Goal: Transaction & Acquisition: Purchase product/service

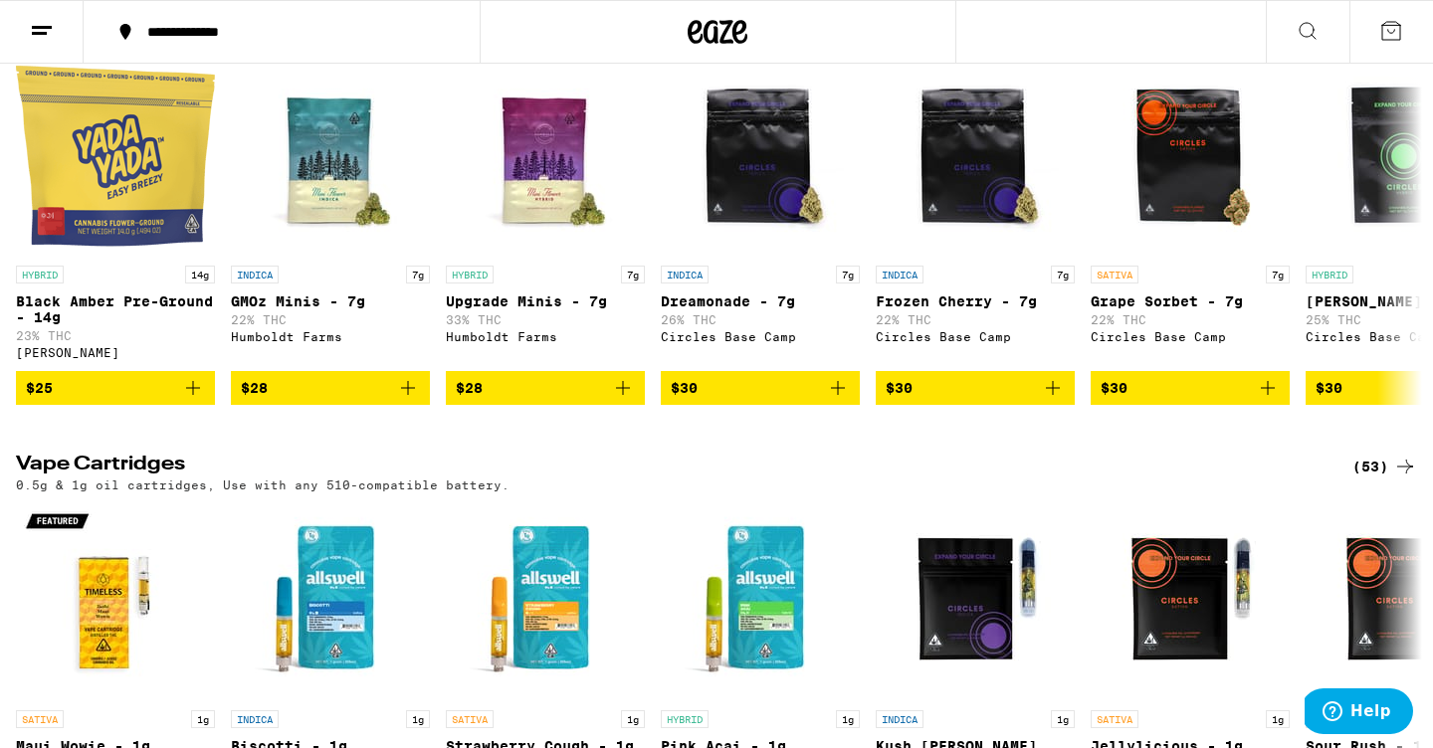
scroll to position [2559, 0]
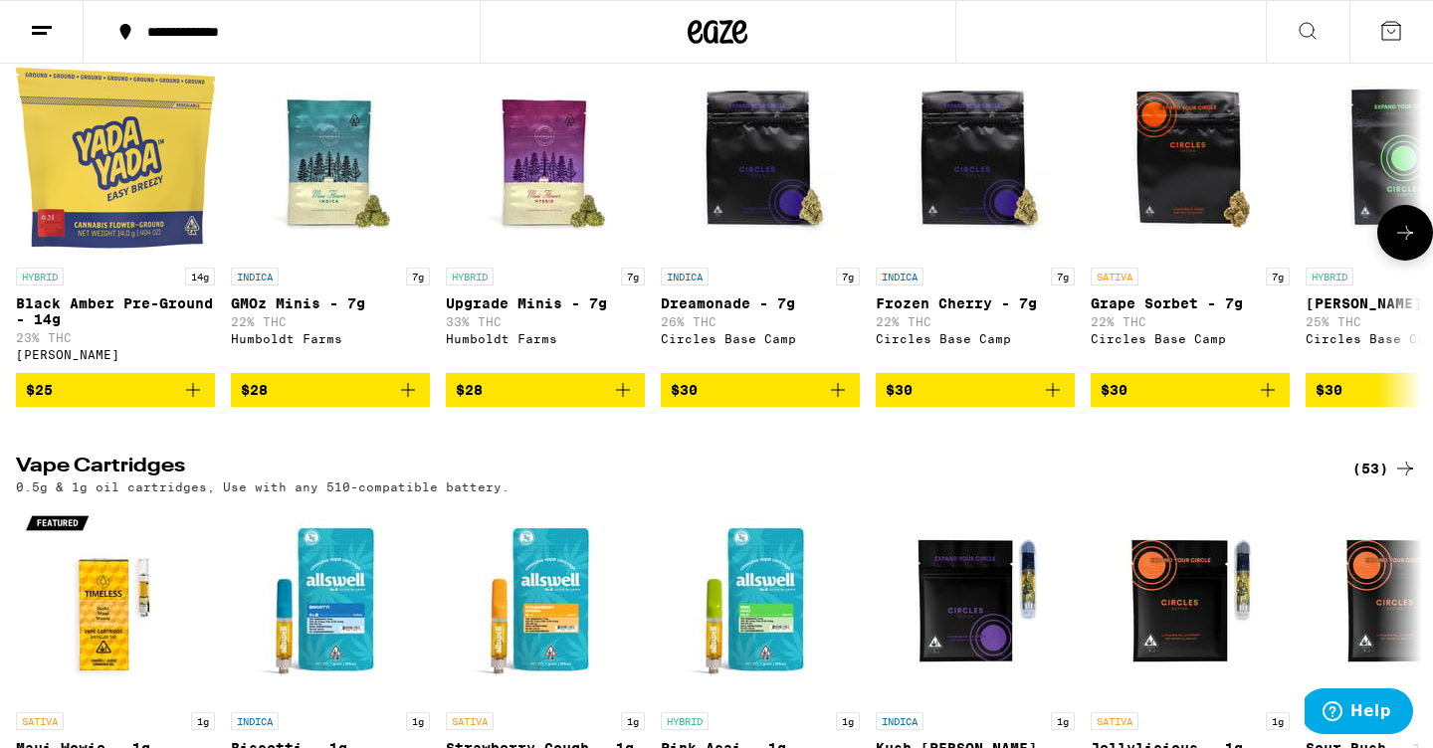
click at [1389, 261] on button at bounding box center [1406, 233] width 56 height 56
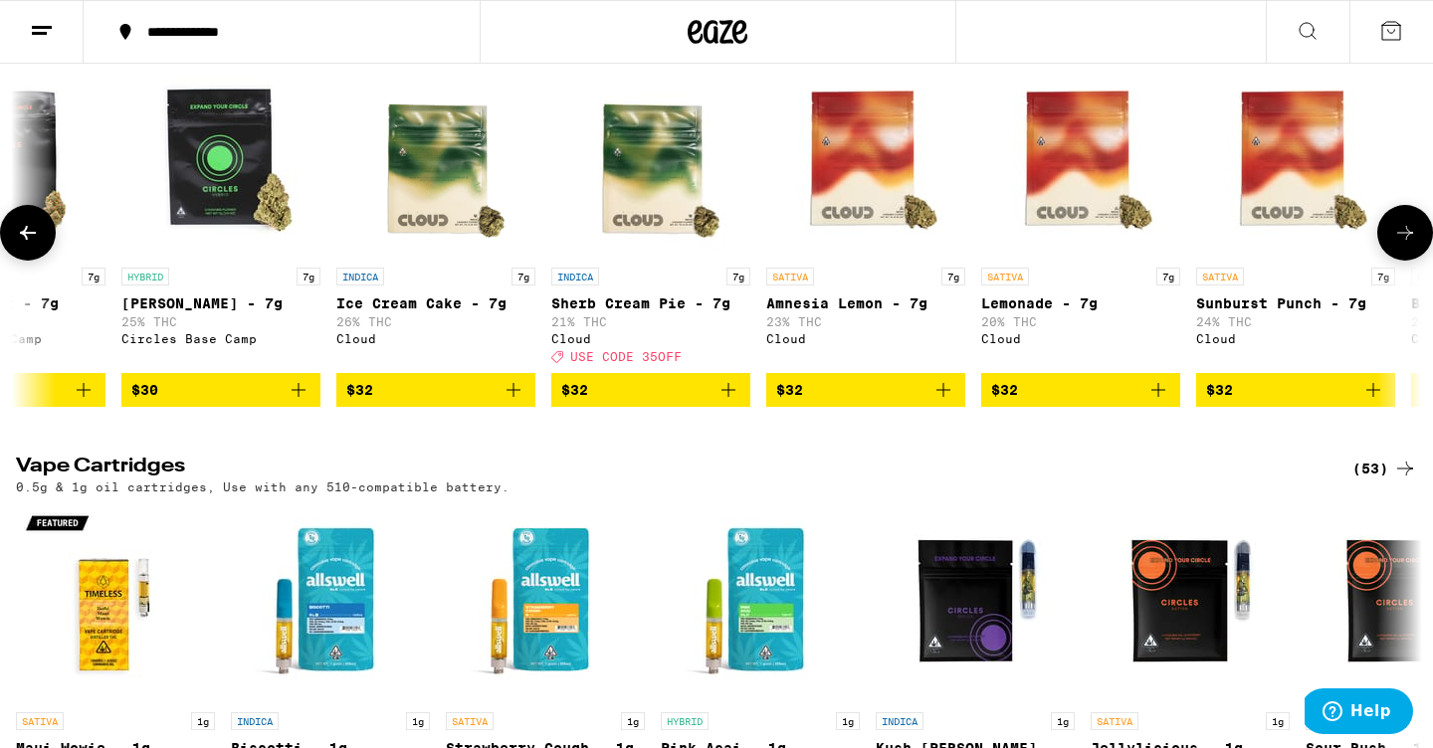
click at [1387, 261] on button at bounding box center [1406, 233] width 56 height 56
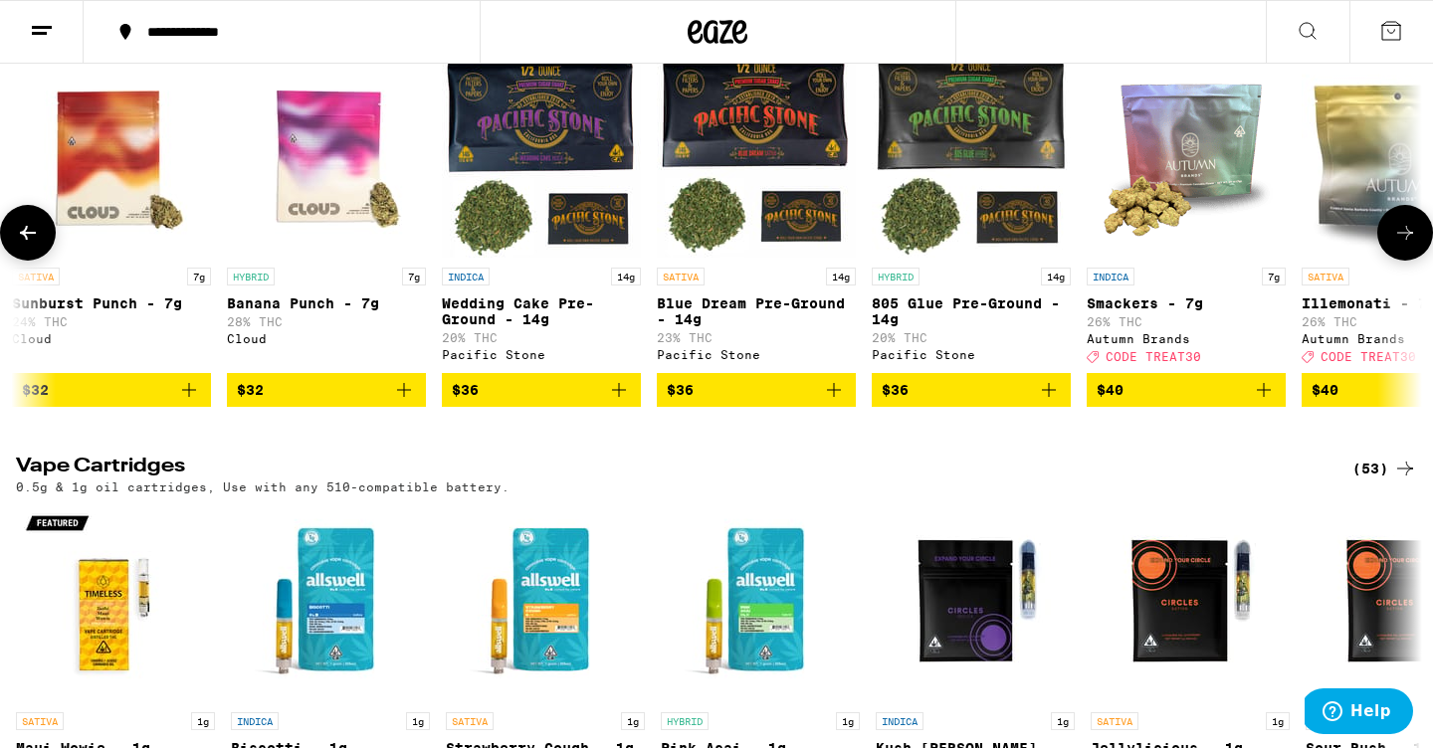
click at [1394, 245] on icon at bounding box center [1405, 233] width 24 height 24
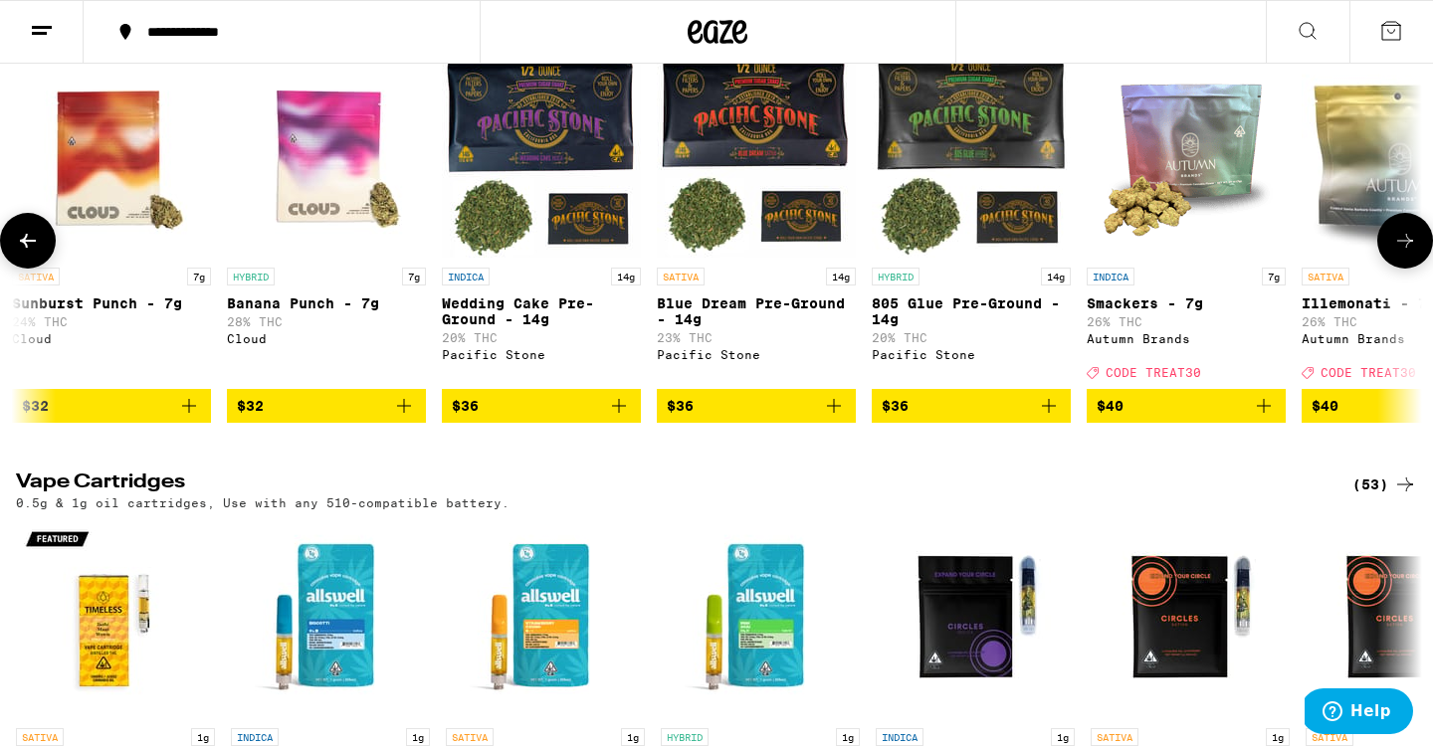
scroll to position [0, 3553]
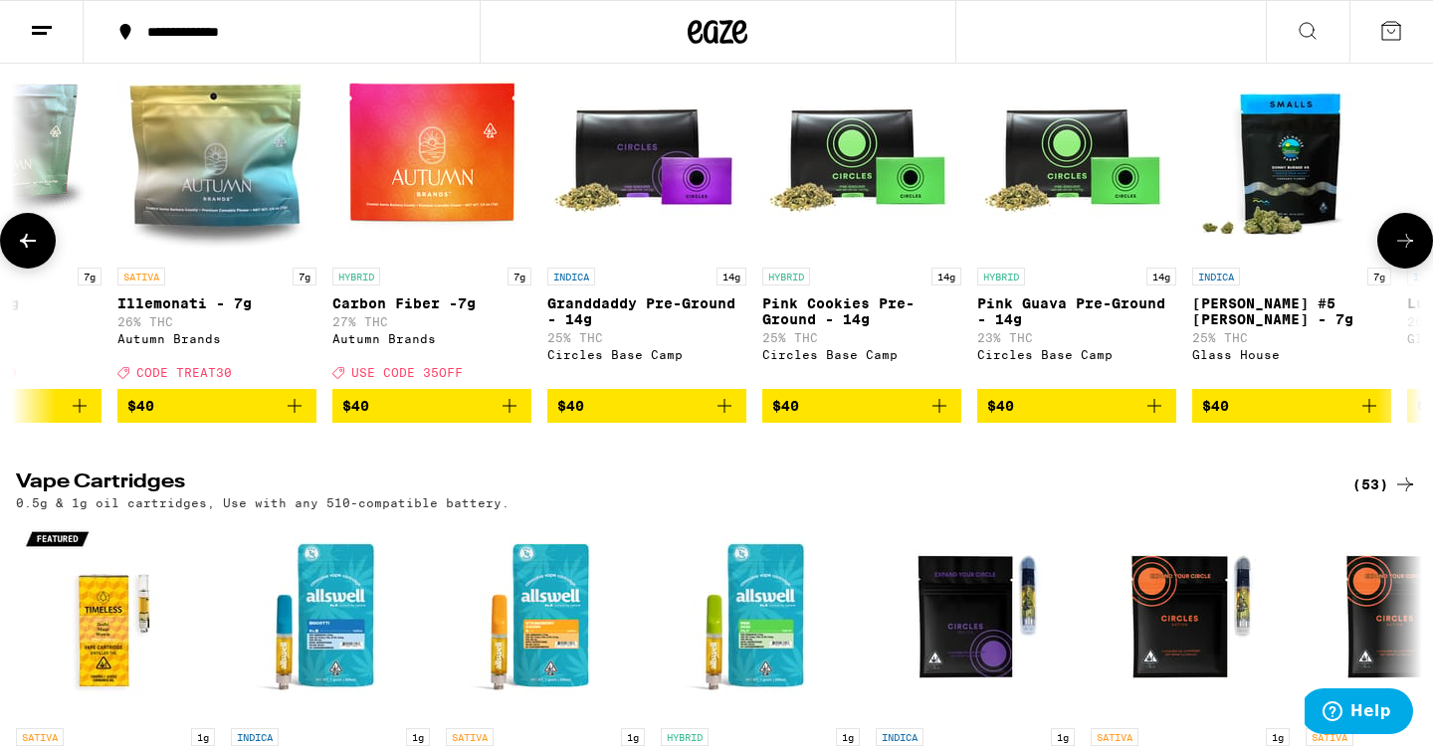
click at [22, 253] on icon at bounding box center [28, 241] width 24 height 24
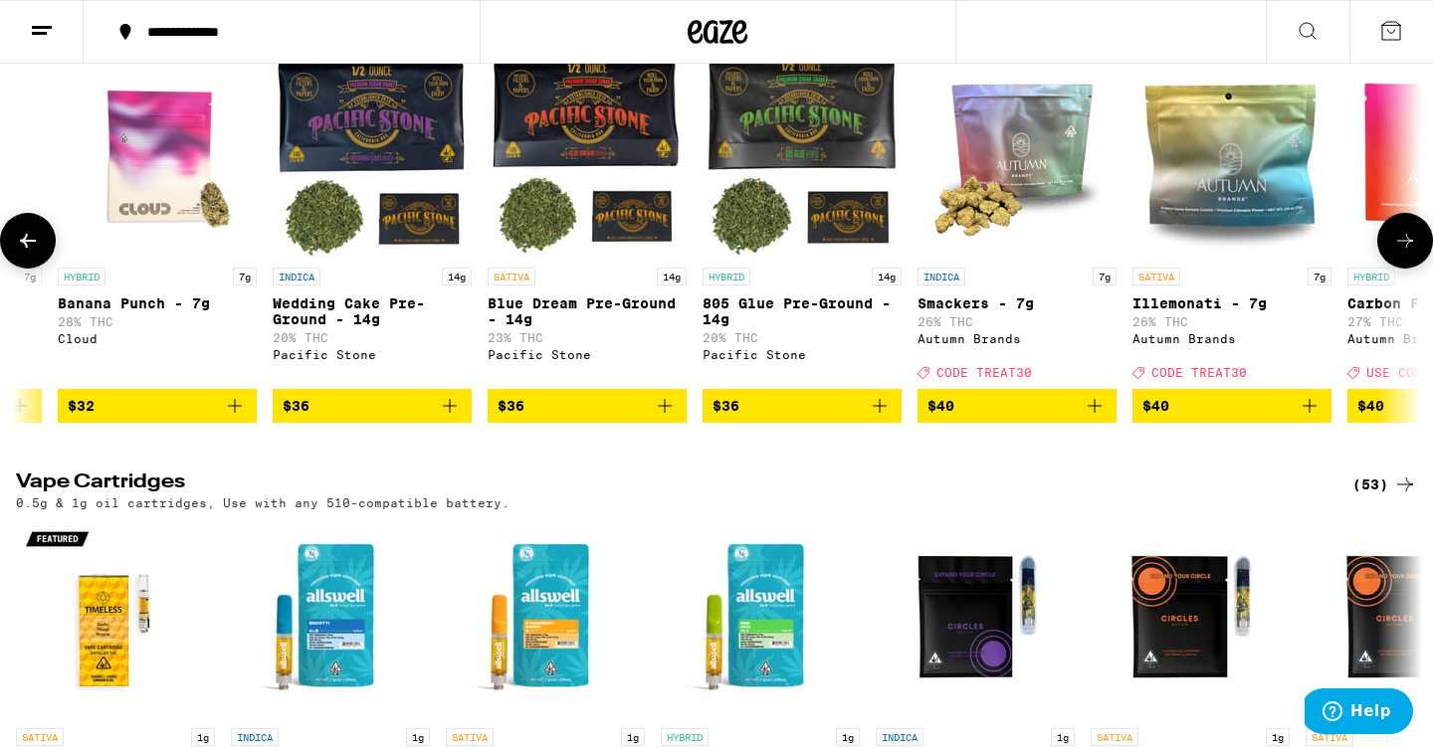
scroll to position [0, 2369]
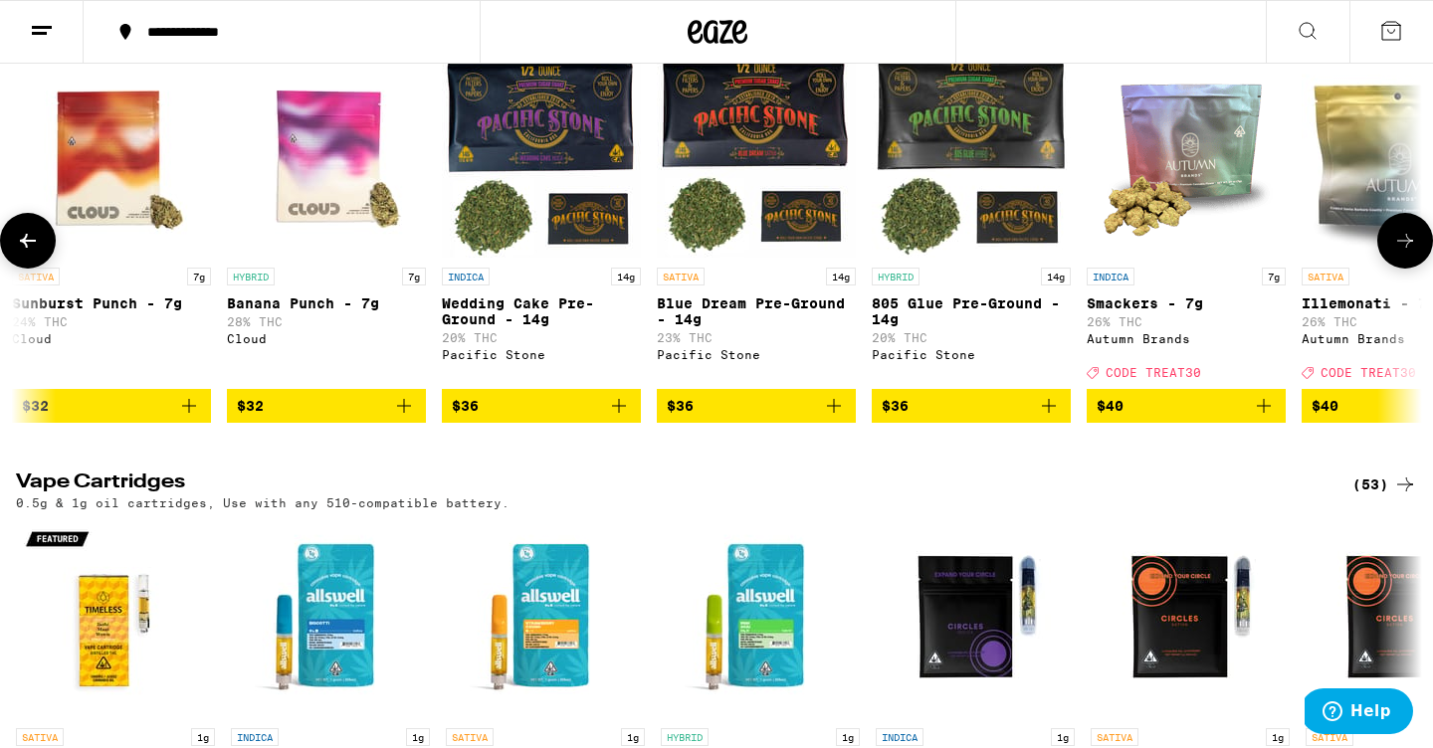
click at [1407, 253] on icon at bounding box center [1405, 241] width 24 height 24
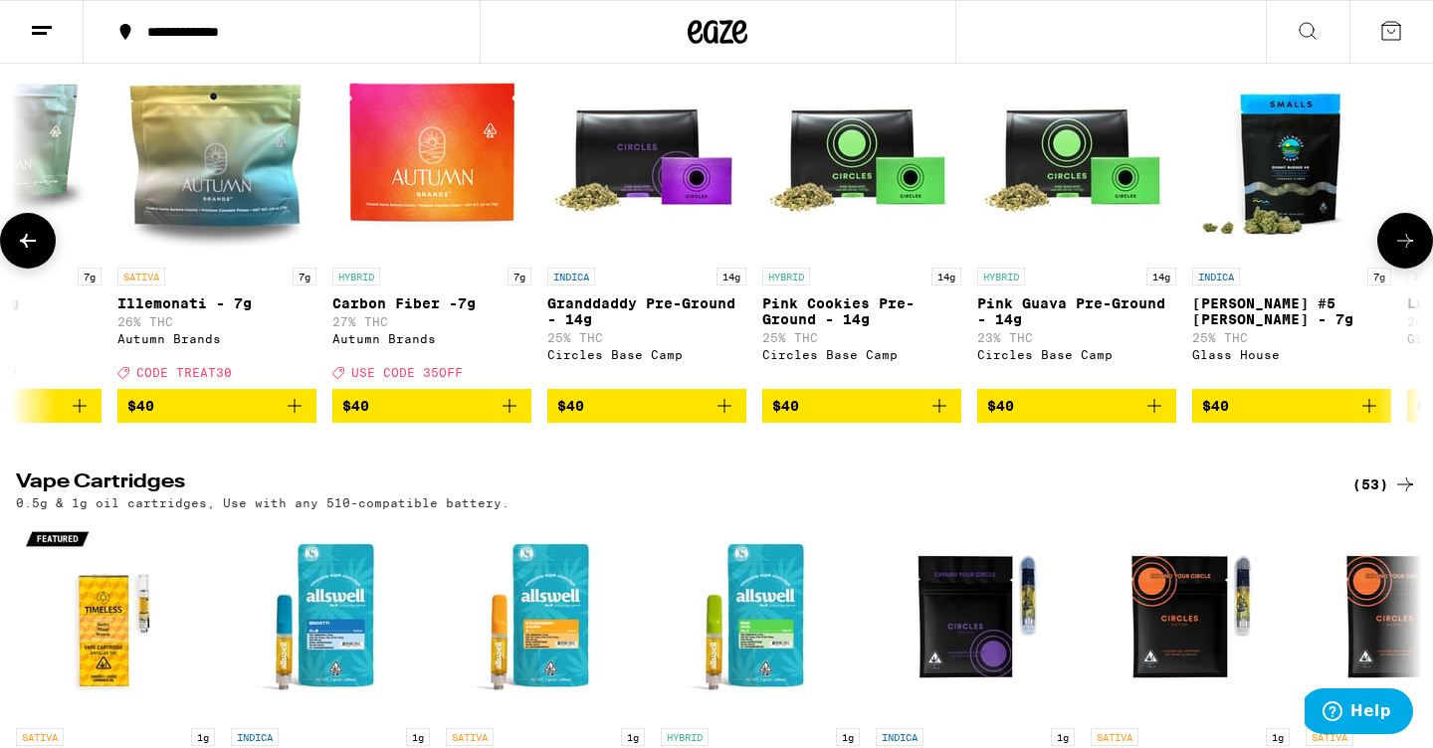
click at [1407, 253] on icon at bounding box center [1405, 241] width 24 height 24
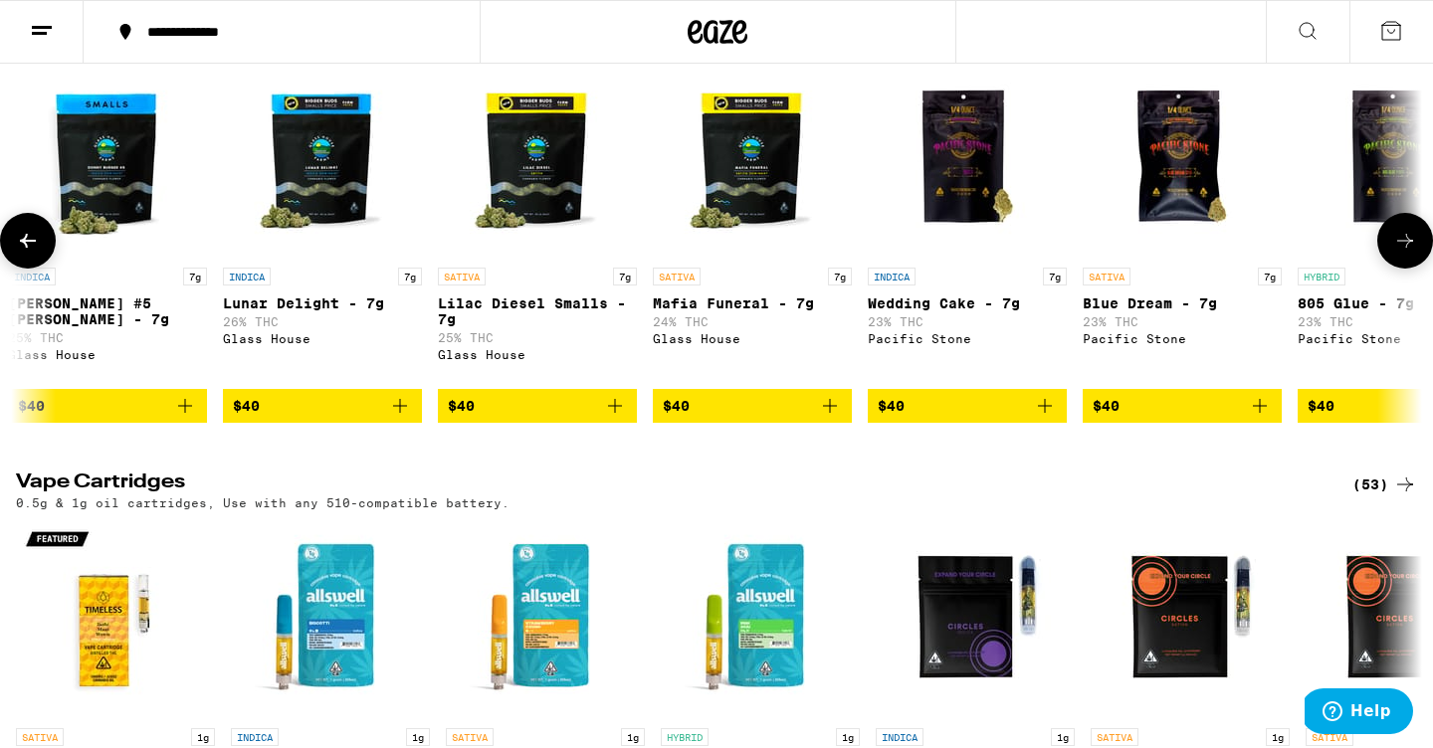
click at [32, 253] on icon at bounding box center [28, 241] width 24 height 24
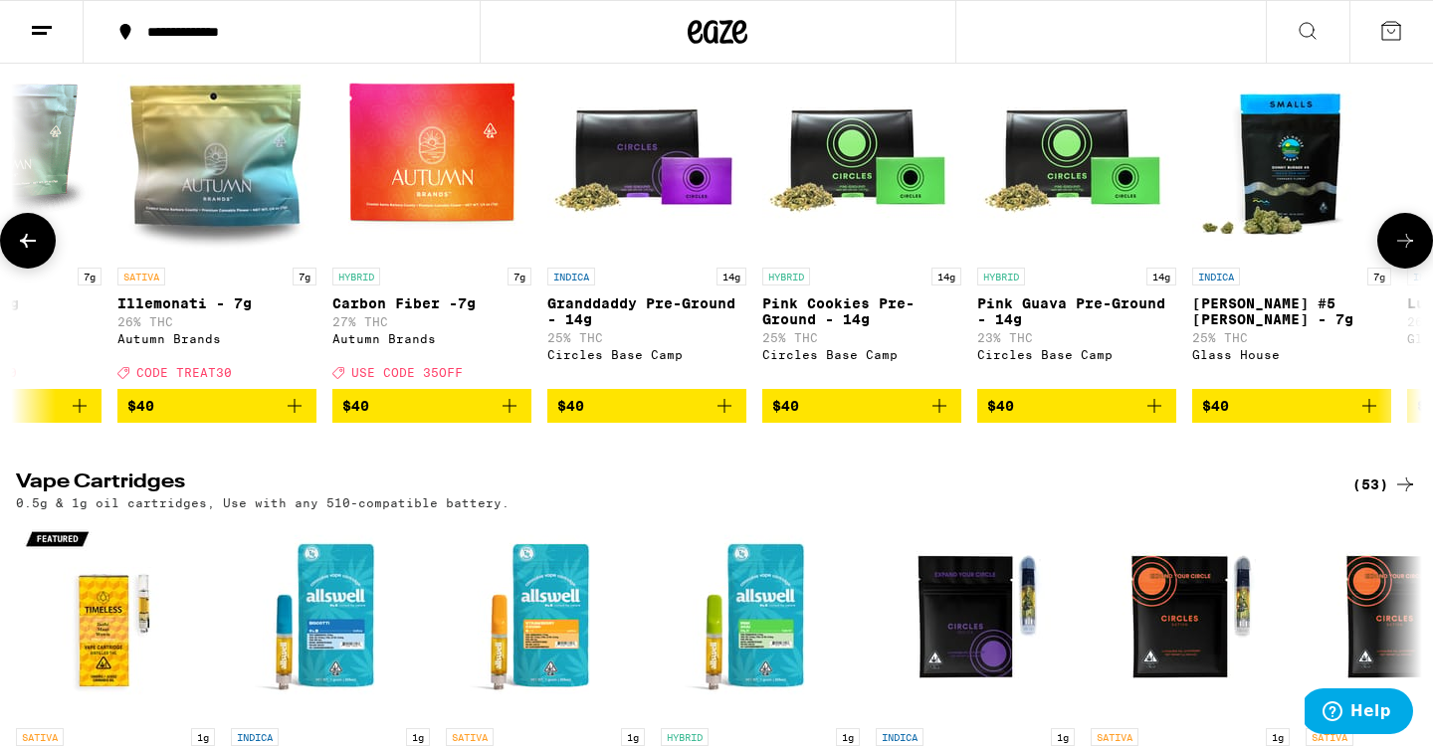
click at [27, 248] on icon at bounding box center [28, 241] width 16 height 14
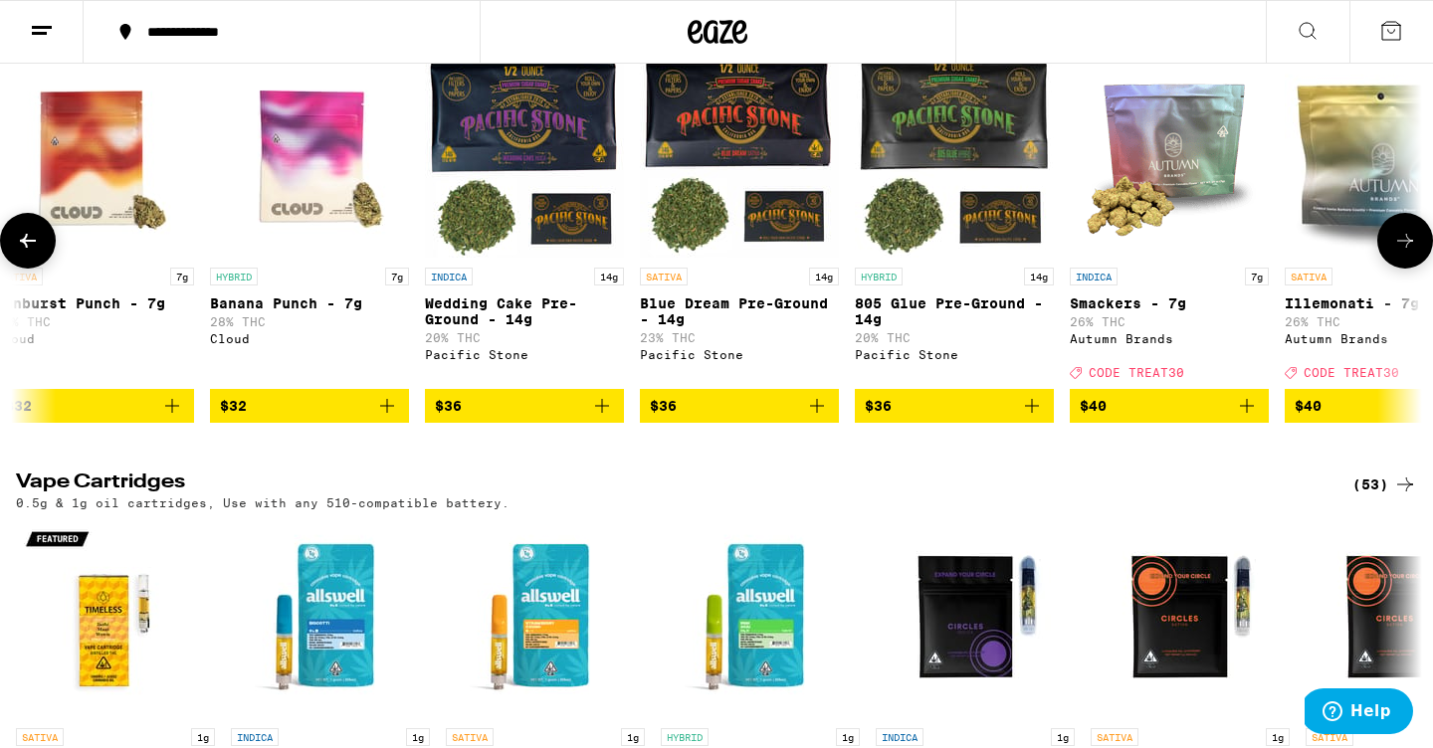
scroll to position [0, 2369]
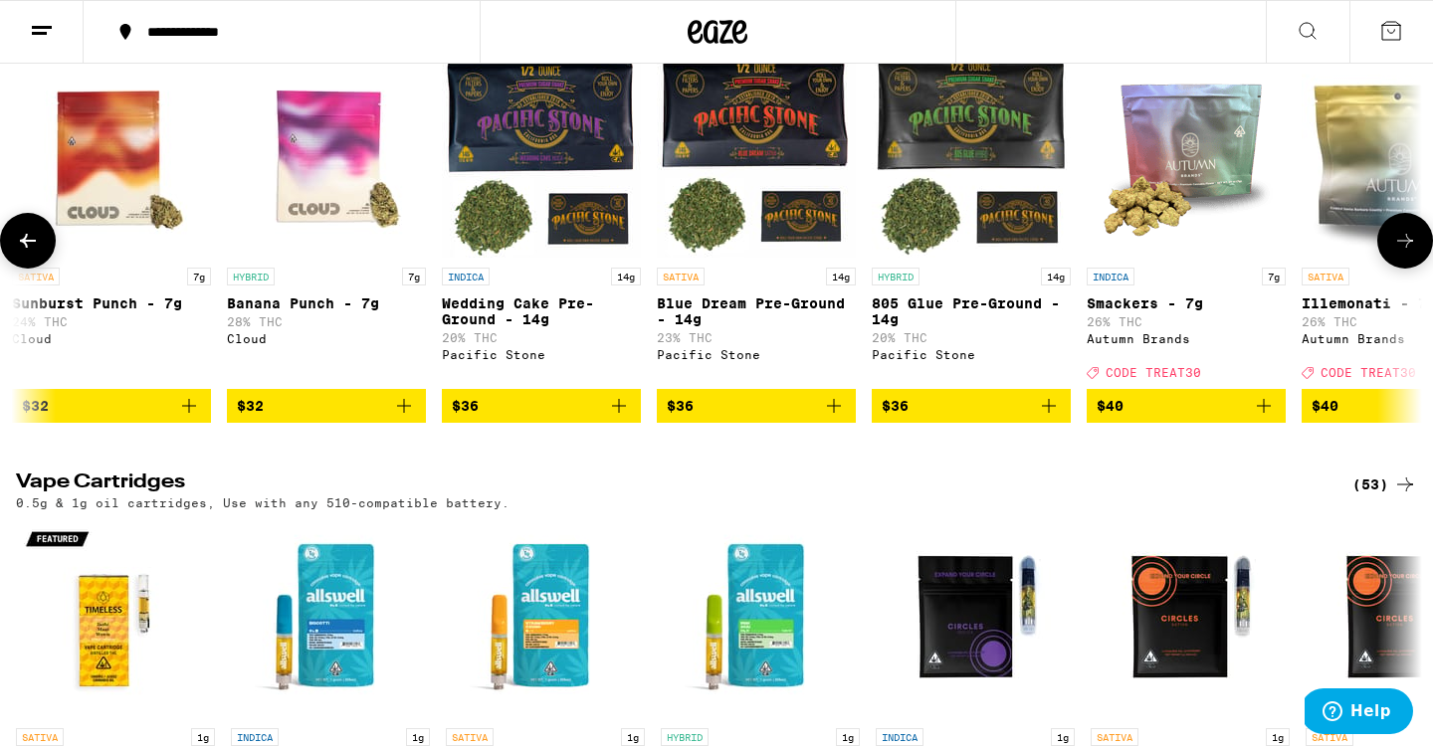
click at [1392, 269] on button at bounding box center [1406, 241] width 56 height 56
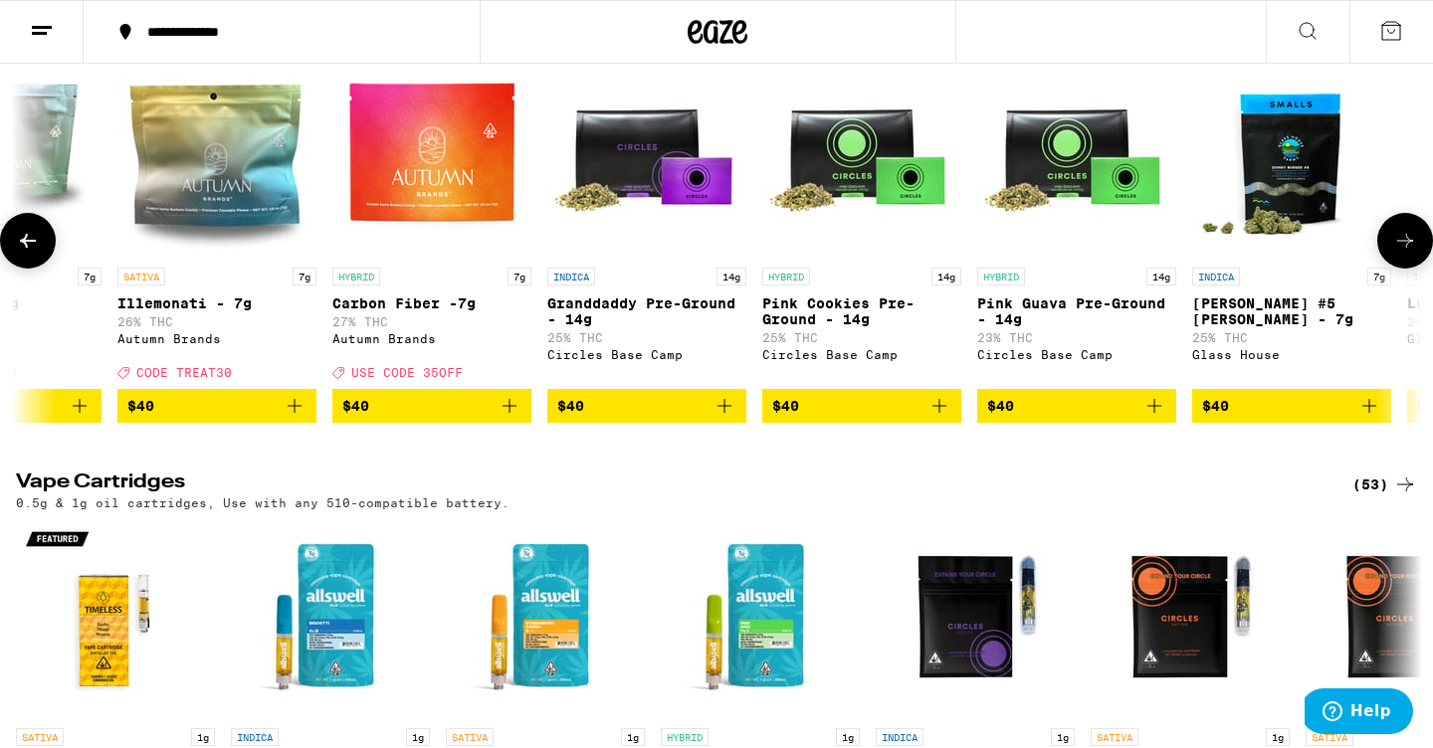
click at [417, 258] on img "Open page for Carbon Fiber -7g from Autumn Brands" at bounding box center [431, 158] width 199 height 199
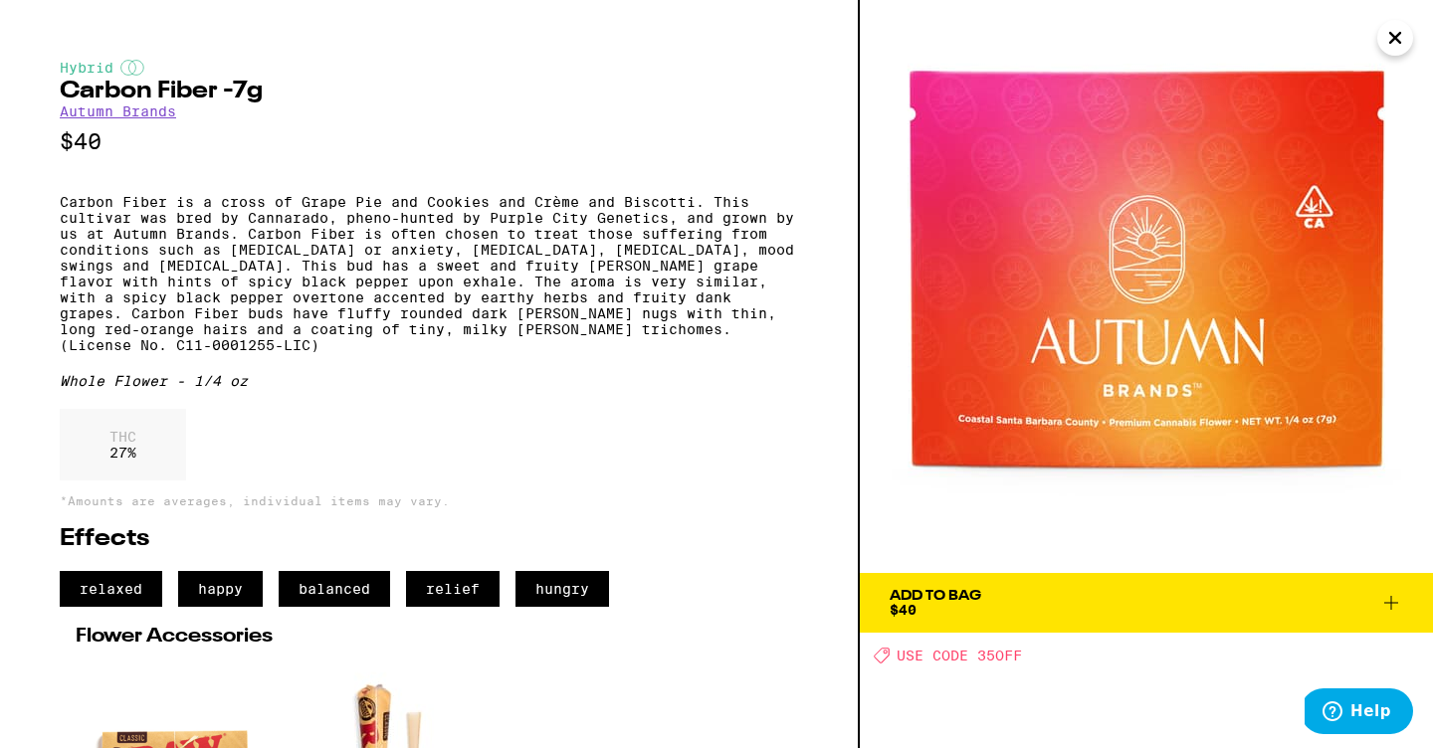
click at [1055, 607] on span "Add To Bag $40" at bounding box center [1147, 603] width 514 height 28
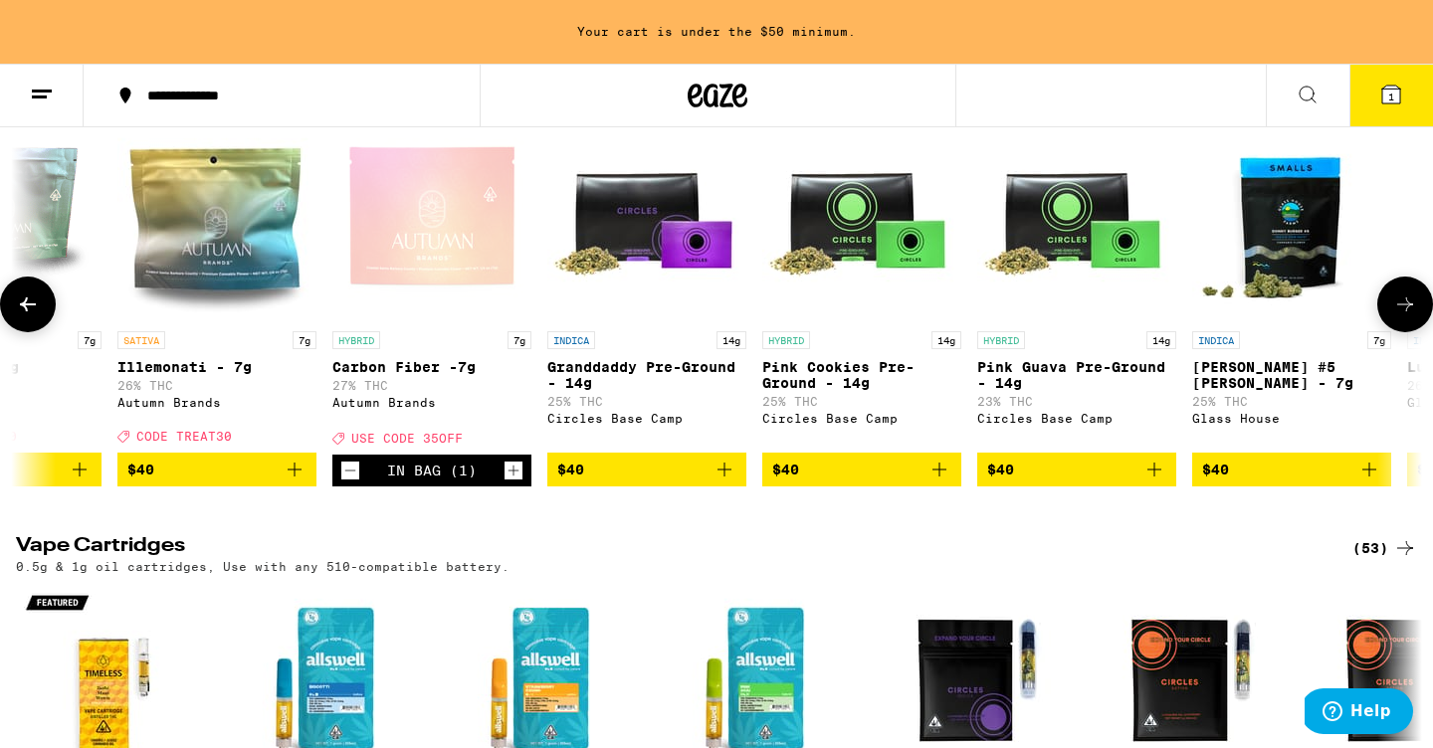
click at [1391, 332] on button at bounding box center [1406, 305] width 56 height 56
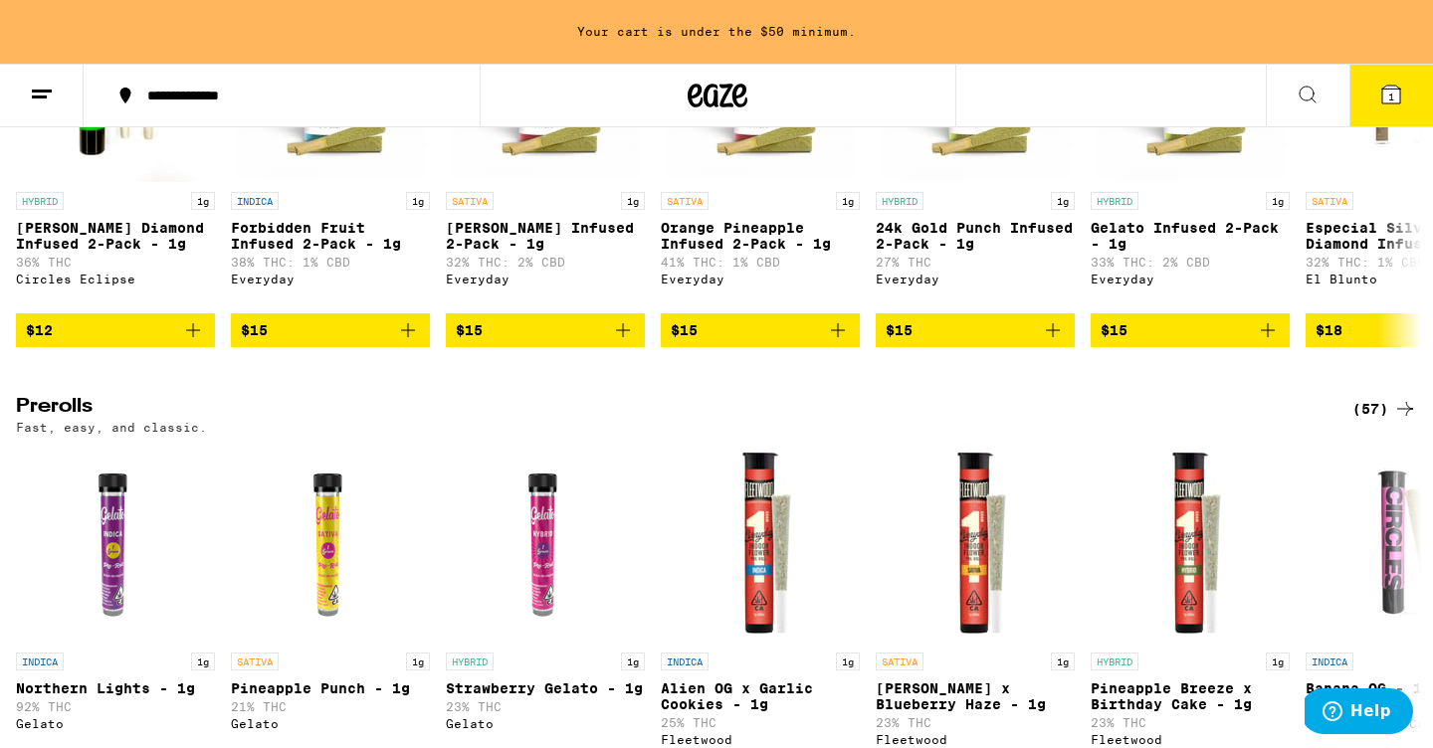
scroll to position [5499, 0]
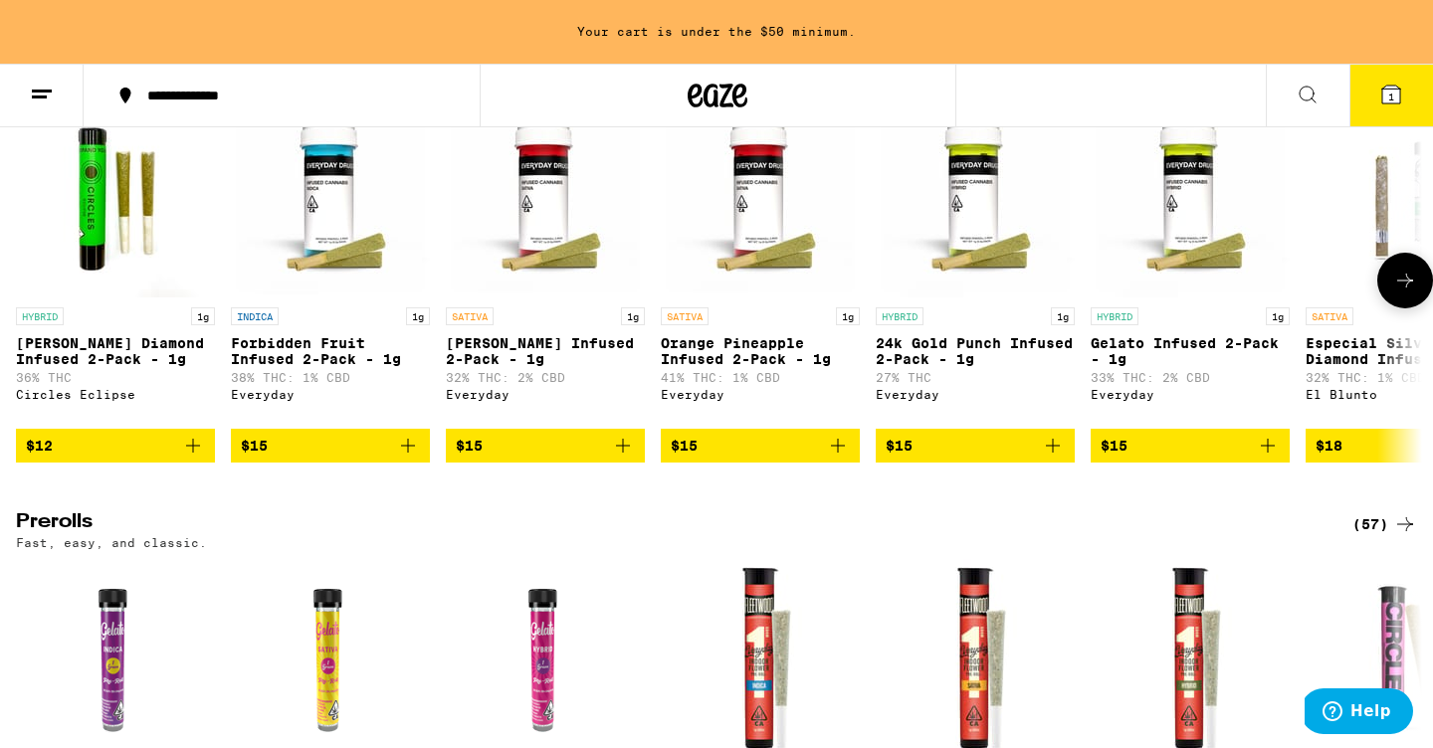
click at [1410, 309] on button at bounding box center [1406, 281] width 56 height 56
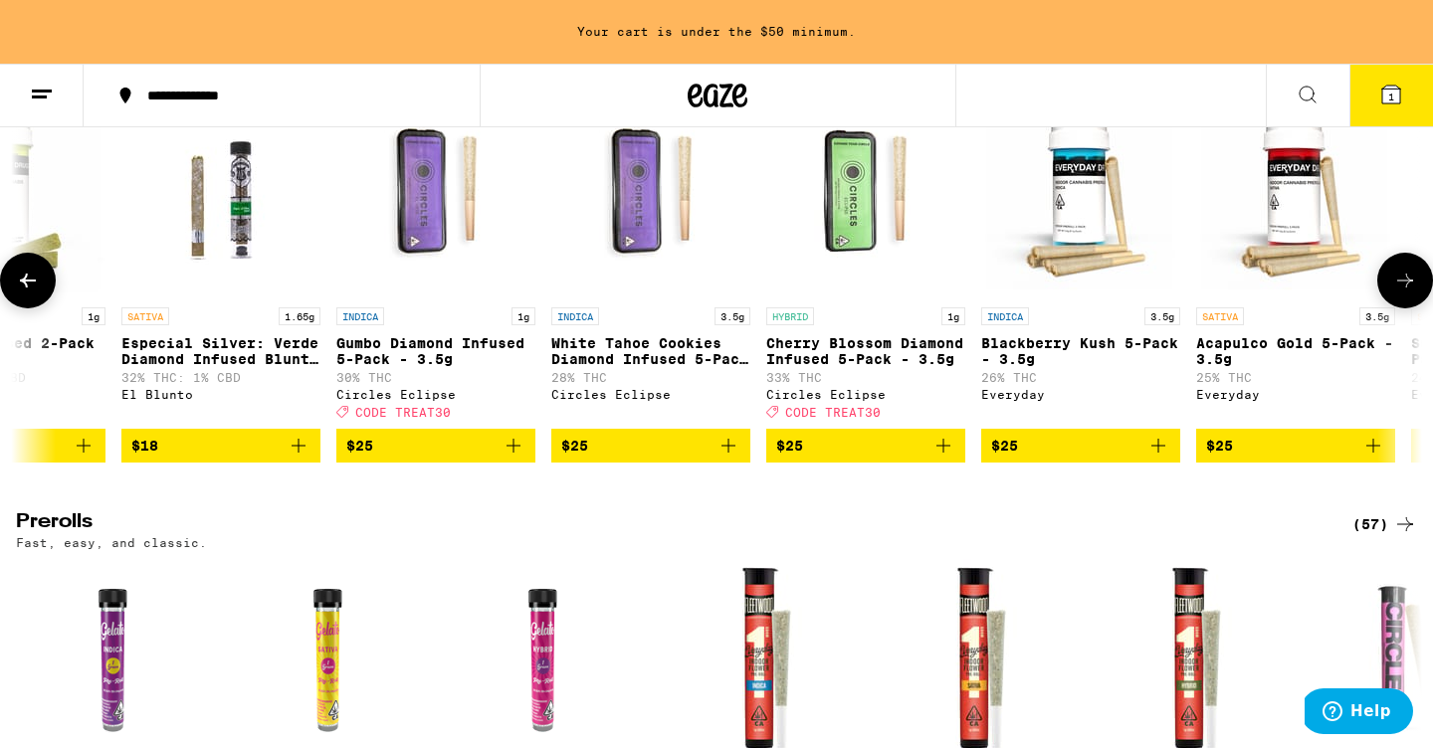
click at [1410, 309] on button at bounding box center [1406, 281] width 56 height 56
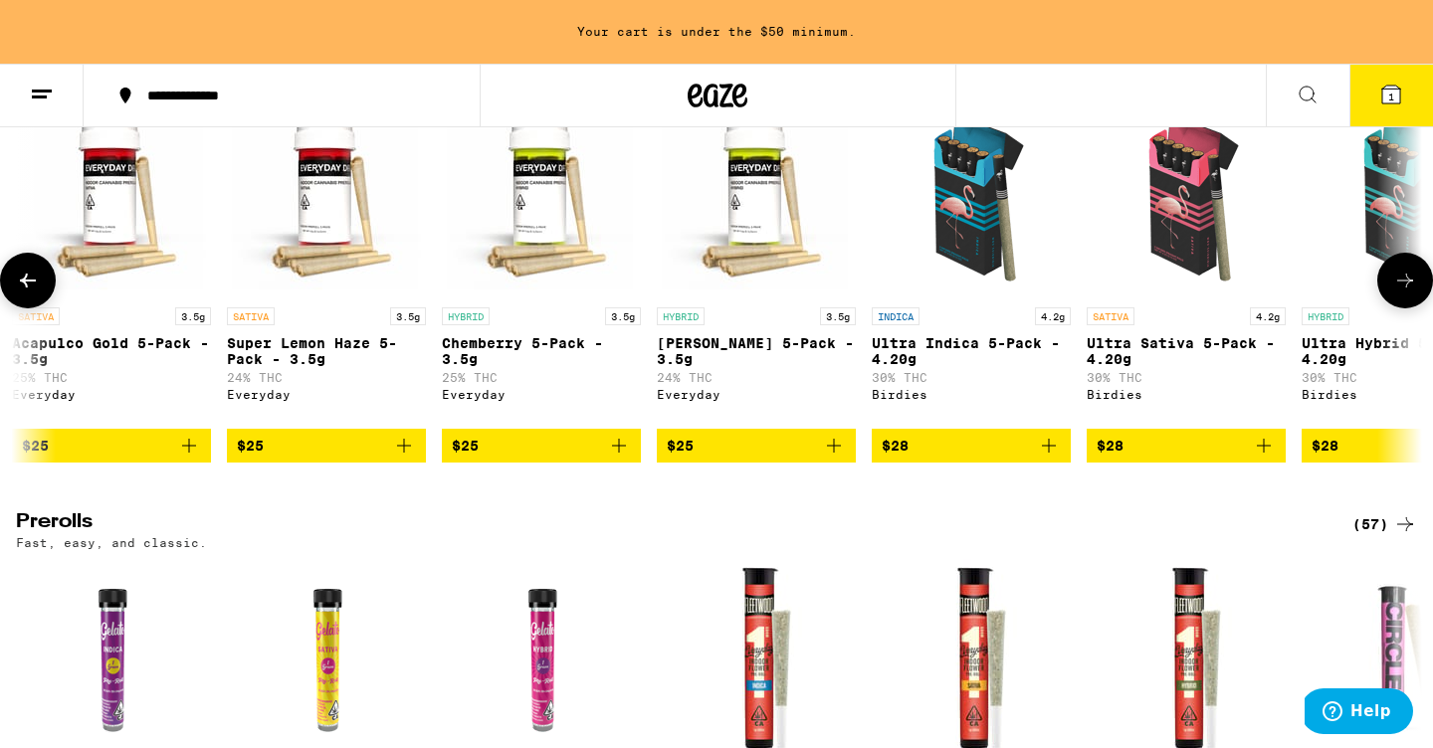
click at [1410, 309] on button at bounding box center [1406, 281] width 56 height 56
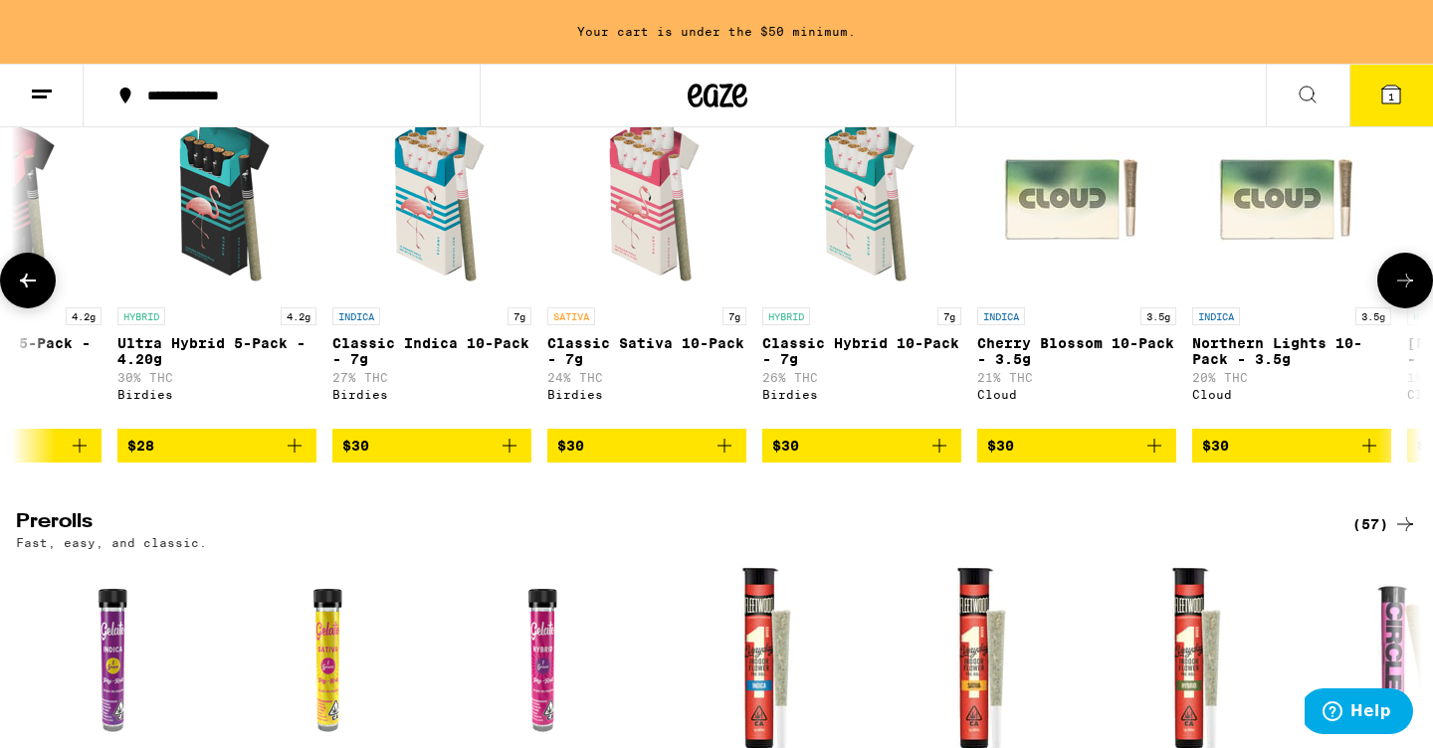
click at [1410, 309] on button at bounding box center [1406, 281] width 56 height 56
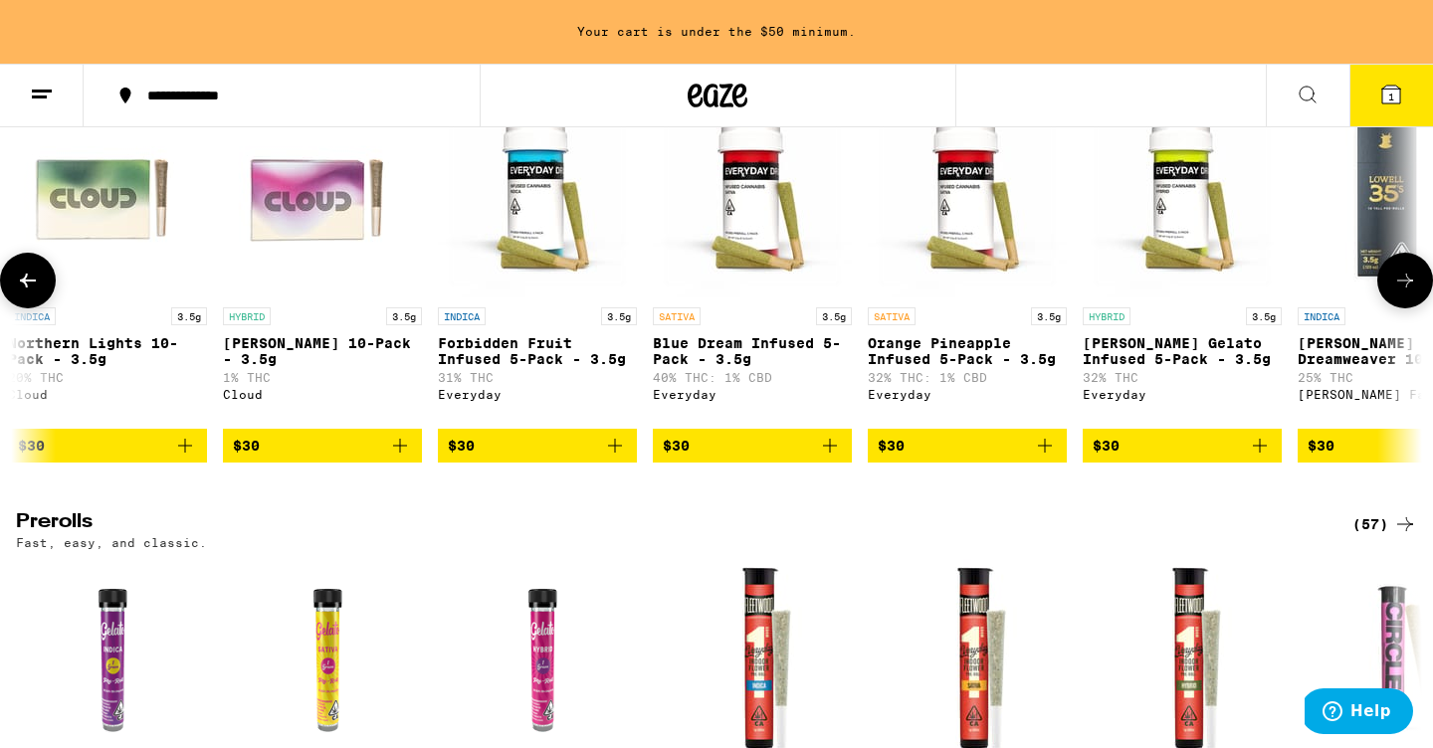
click at [1043, 458] on icon "Add to bag" at bounding box center [1045, 446] width 24 height 24
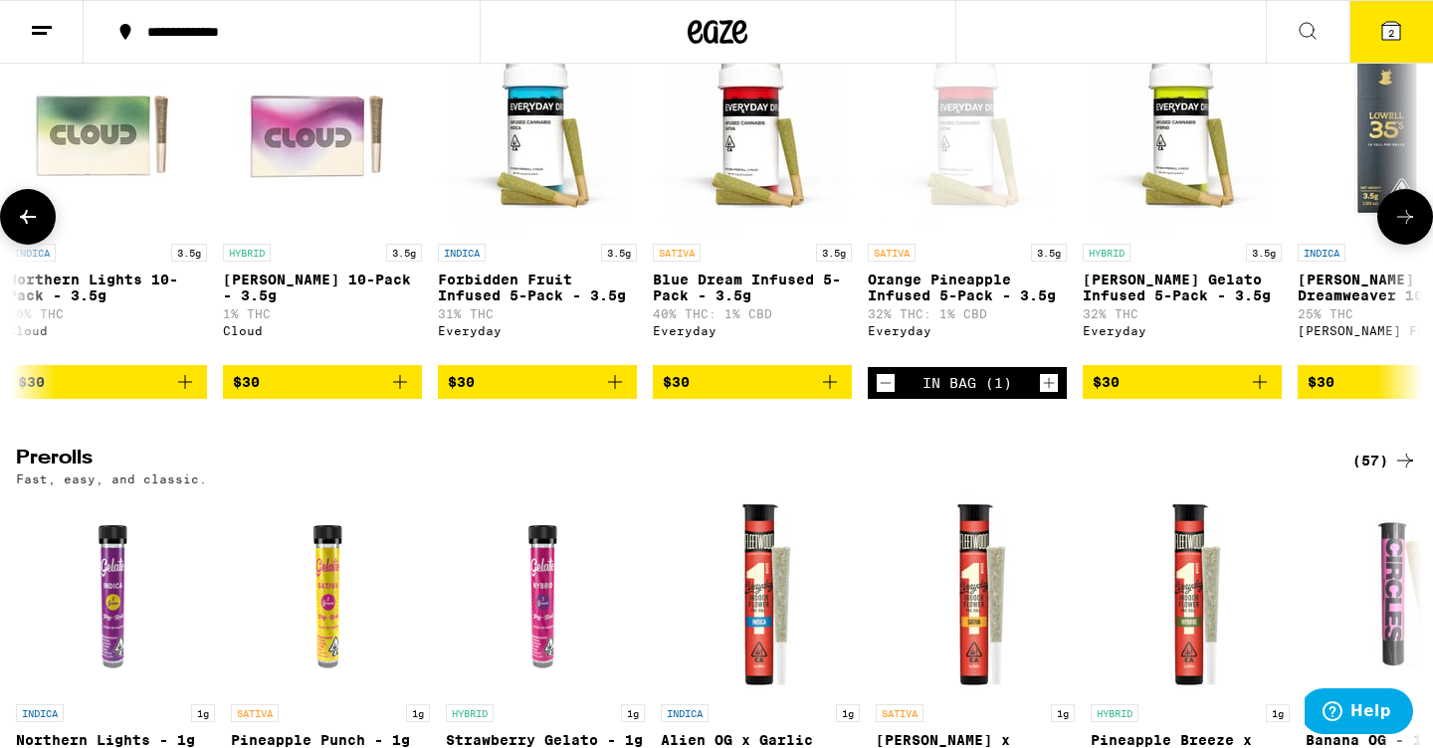
click at [1259, 394] on icon "Add to bag" at bounding box center [1260, 382] width 24 height 24
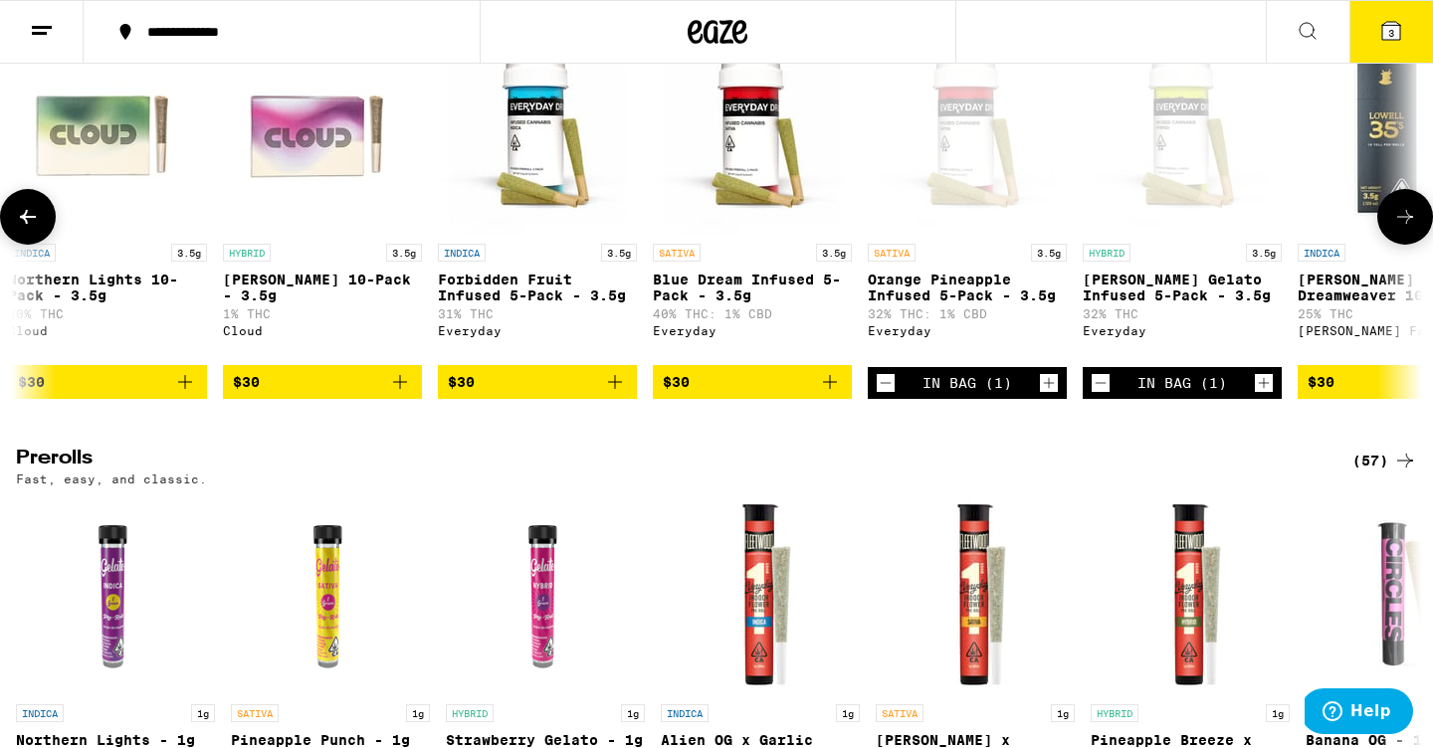
click at [617, 394] on icon "Add to bag" at bounding box center [615, 382] width 24 height 24
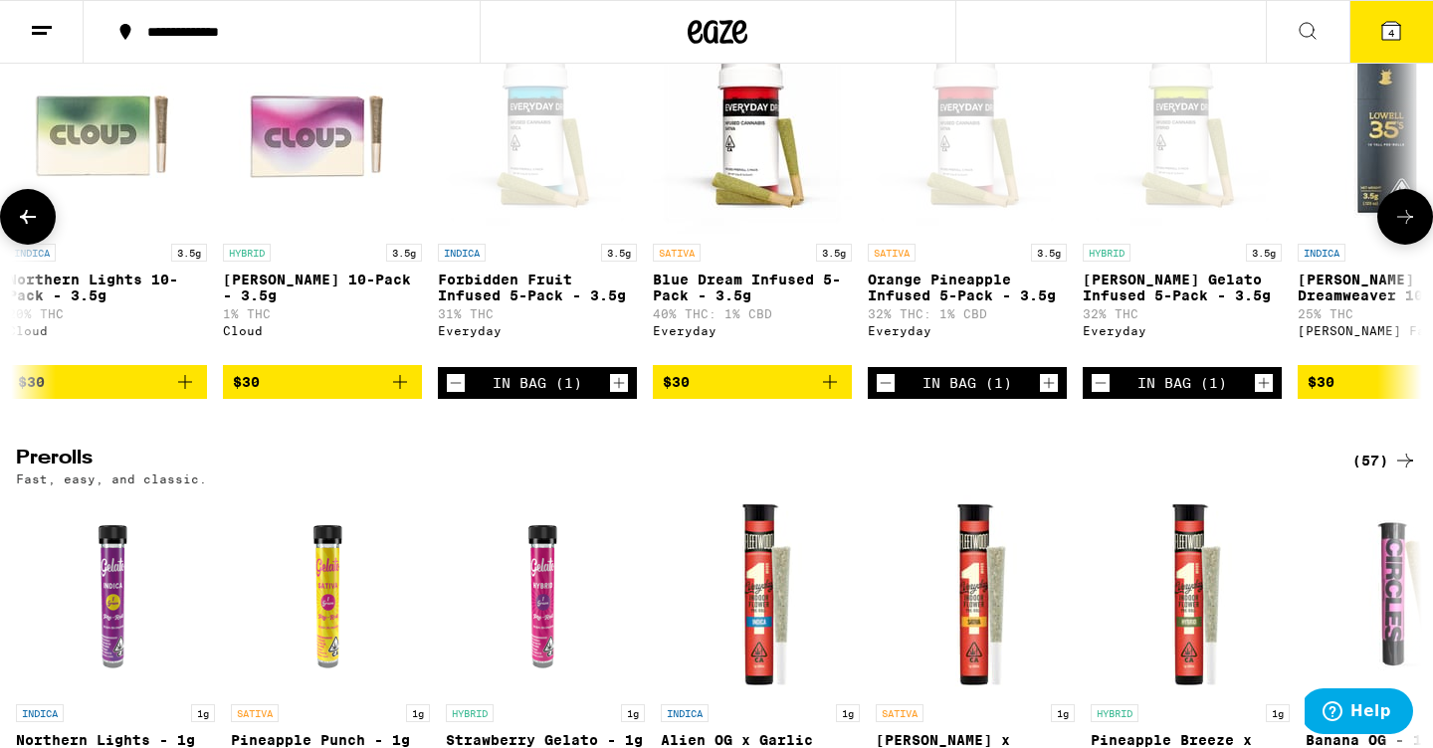
click at [1400, 229] on icon at bounding box center [1405, 217] width 24 height 24
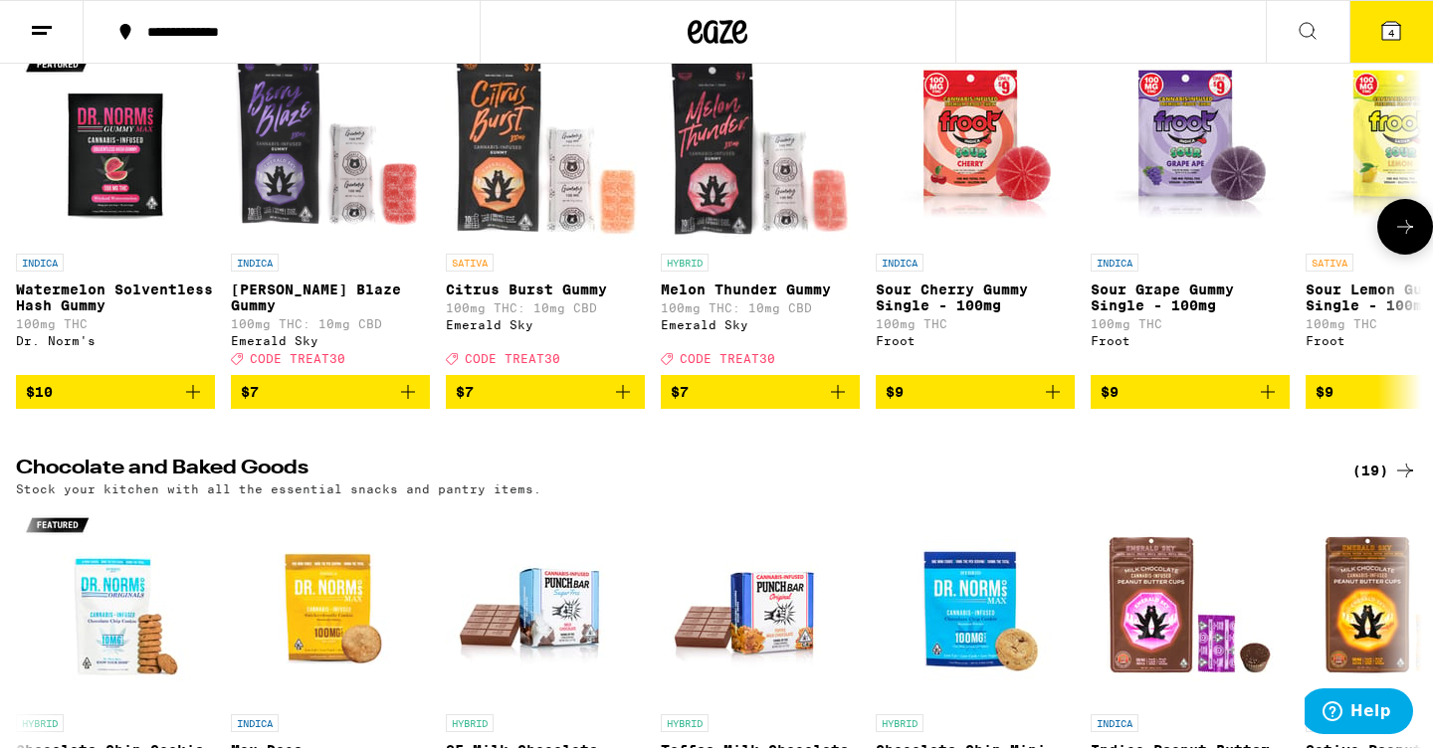
scroll to position [6145, 0]
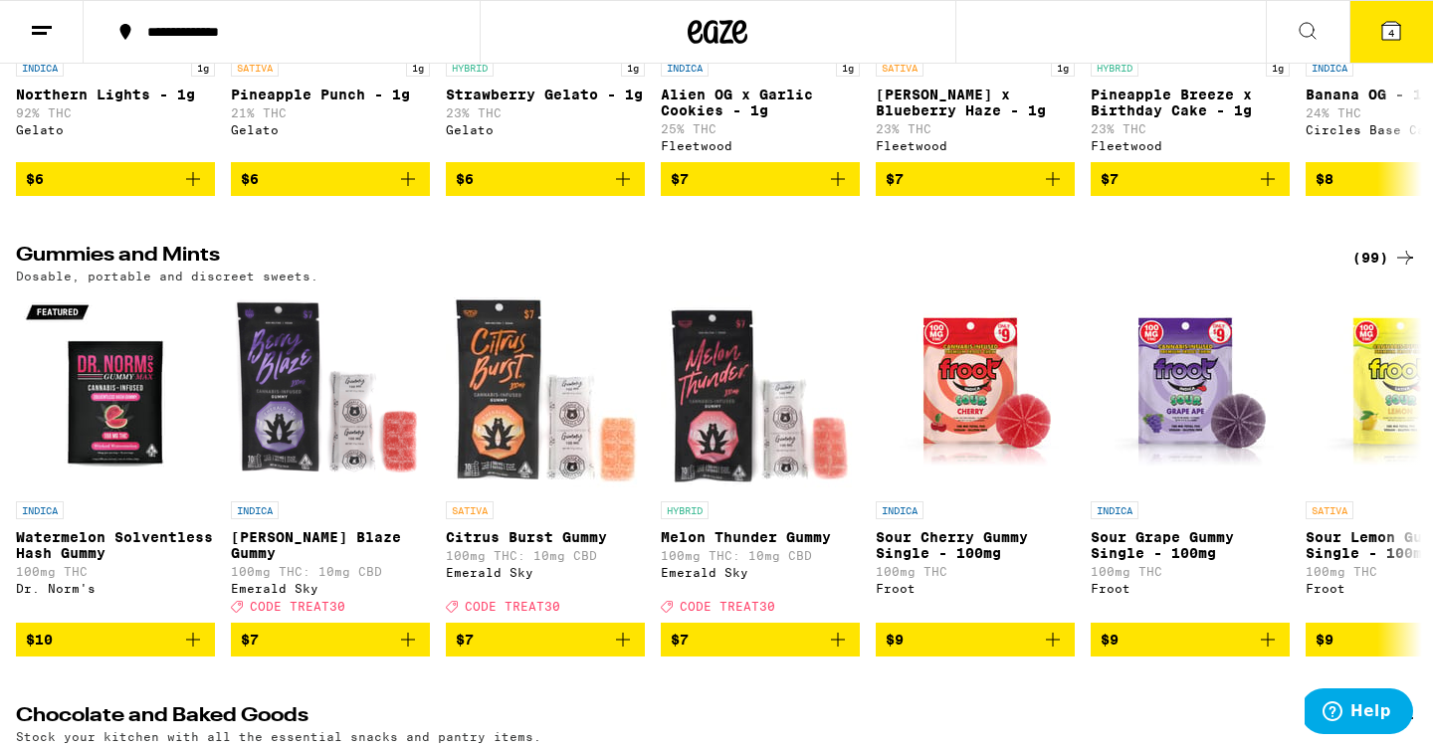
click at [1387, 42] on icon at bounding box center [1392, 31] width 24 height 24
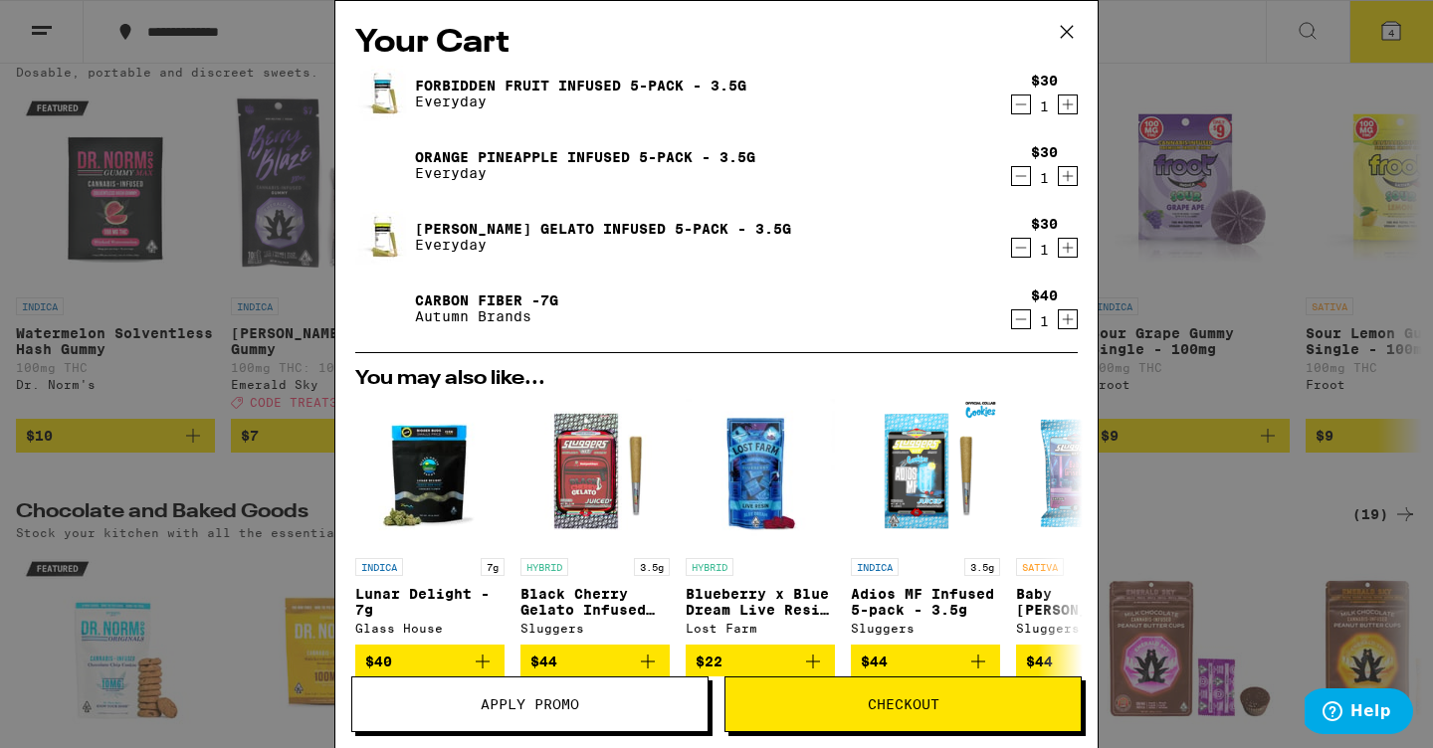
click at [554, 705] on span "Apply Promo" at bounding box center [530, 705] width 99 height 14
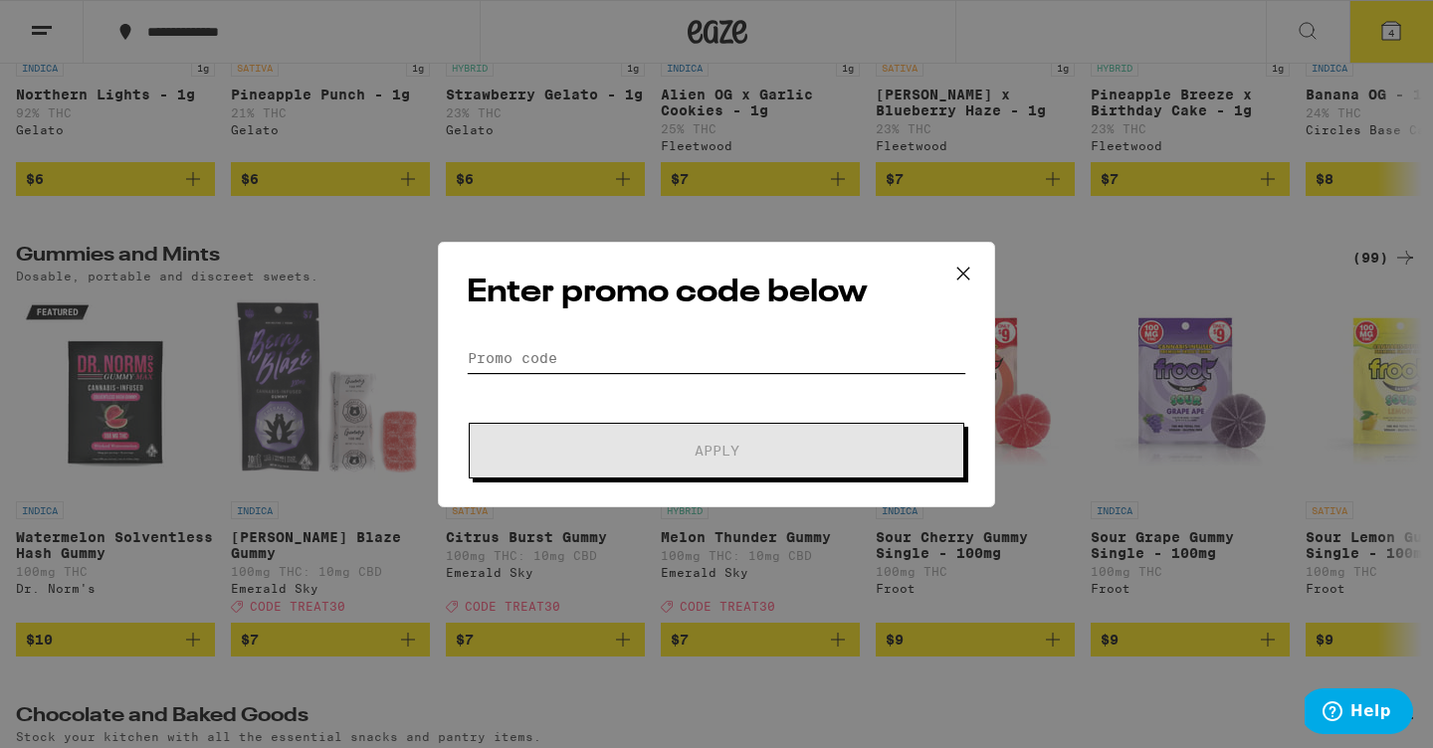
click at [618, 350] on input "Promo Code" at bounding box center [717, 358] width 500 height 30
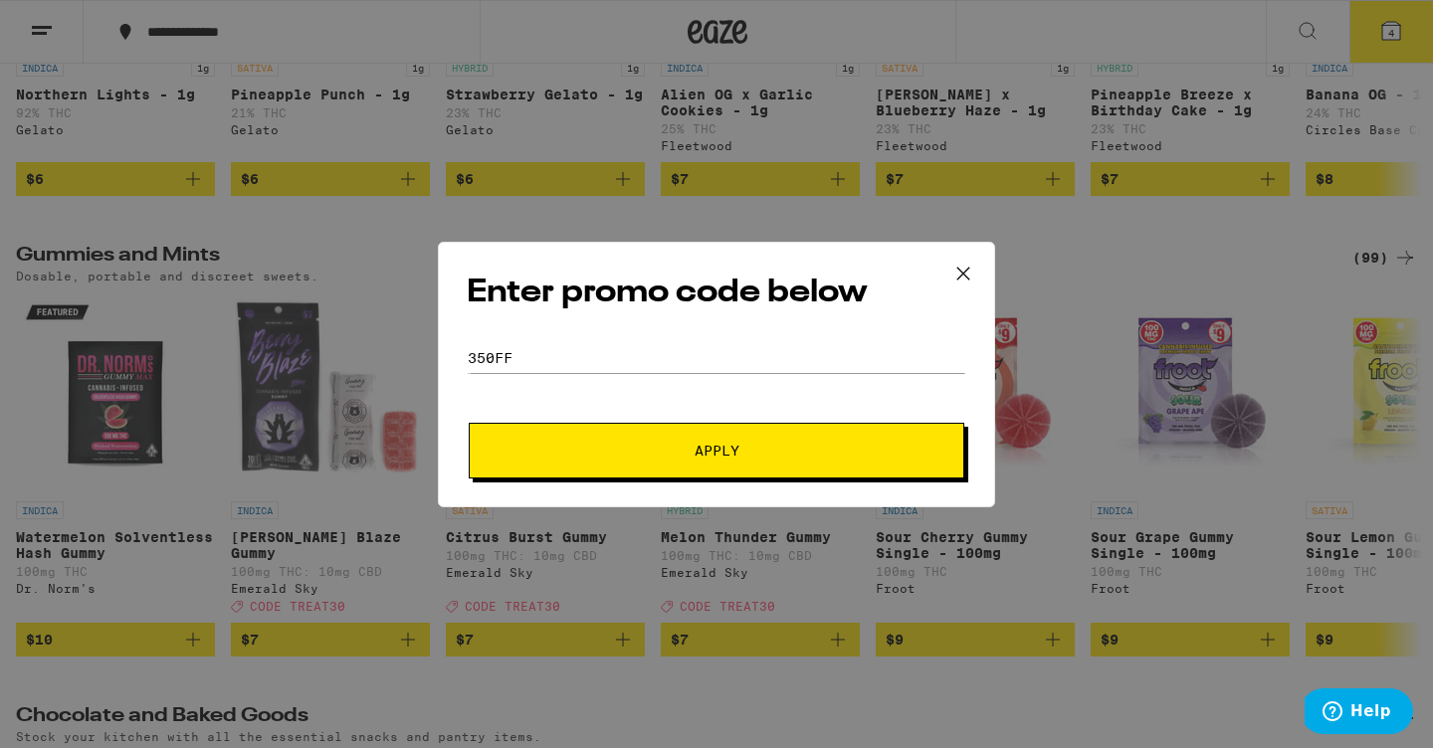
click at [730, 440] on button "Apply" at bounding box center [717, 451] width 496 height 56
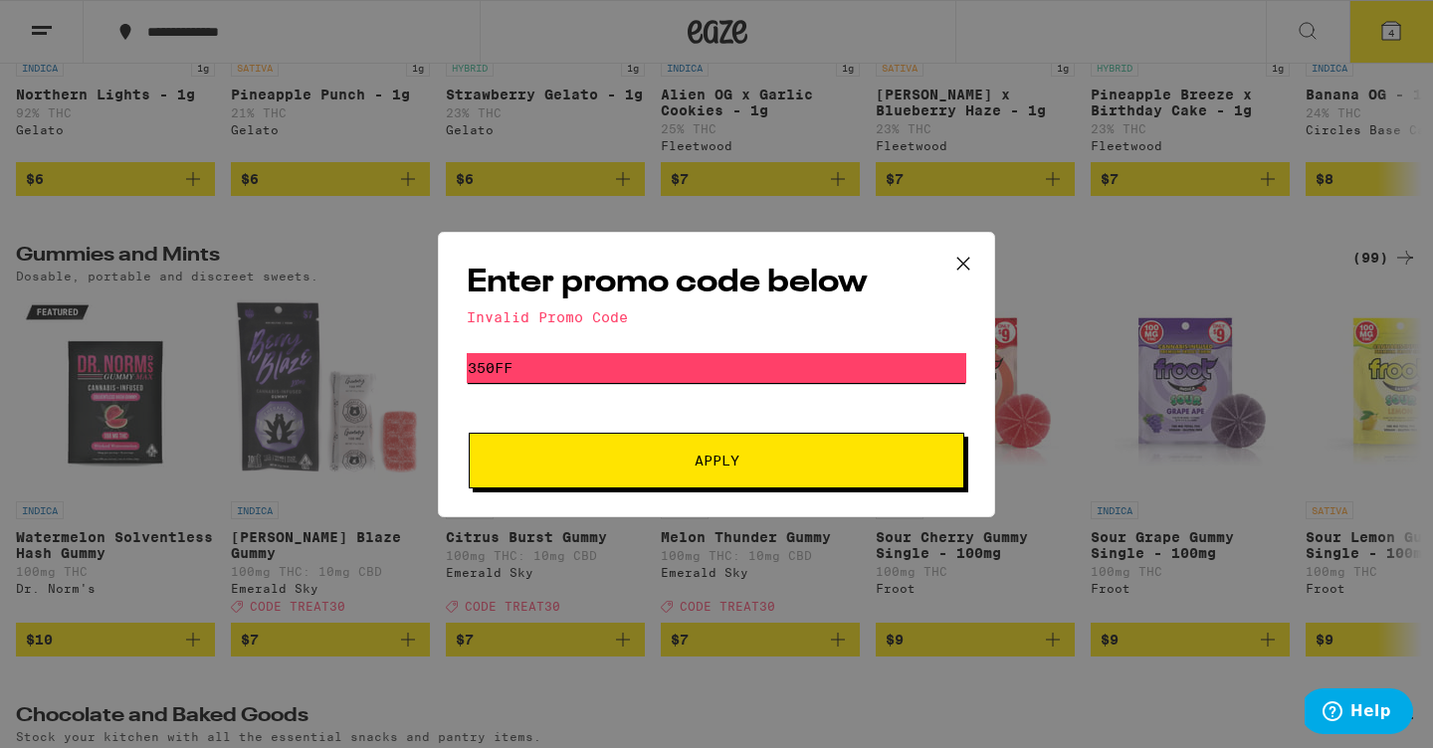
click at [617, 376] on input "350ff" at bounding box center [717, 368] width 500 height 30
type input "3"
type input "treat"
click at [679, 469] on button "Apply" at bounding box center [717, 461] width 496 height 56
click at [965, 267] on icon at bounding box center [964, 264] width 30 height 30
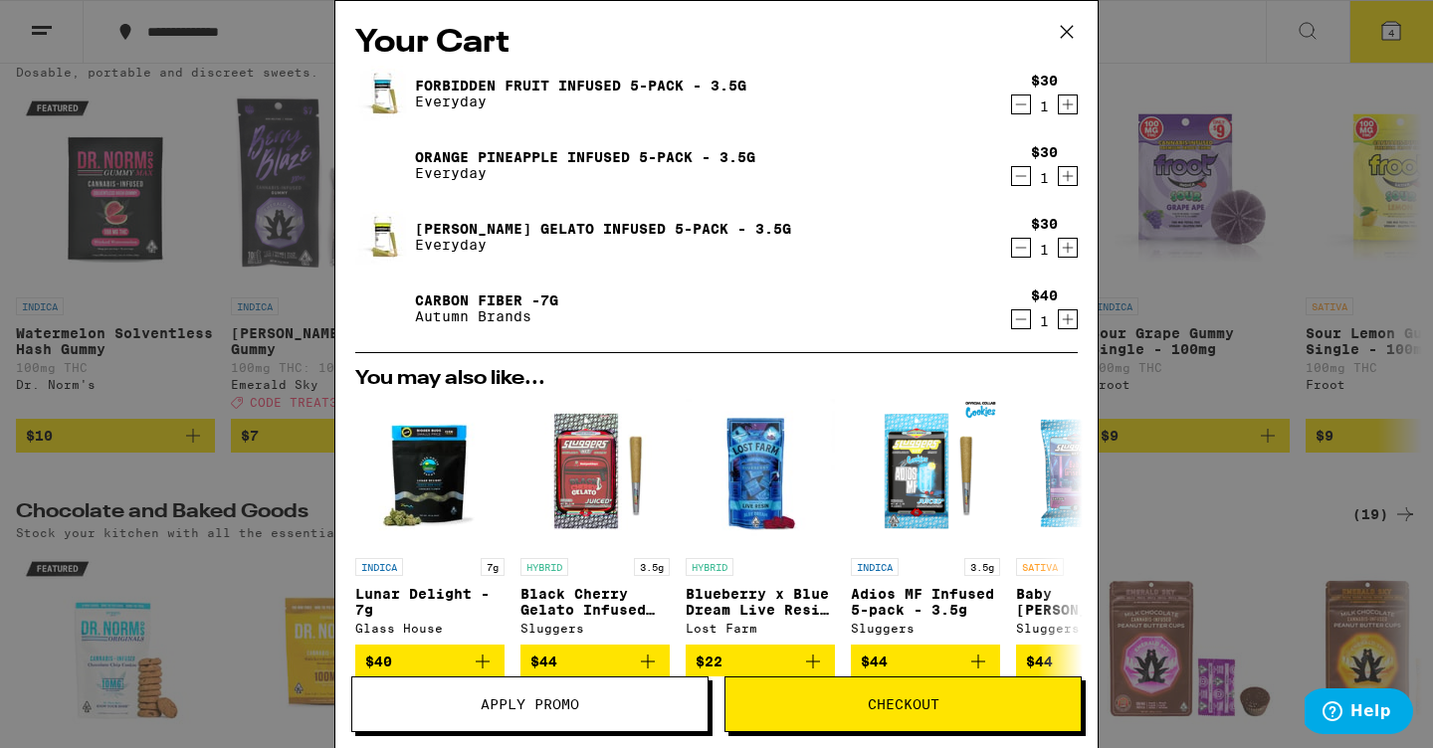
click at [1063, 29] on icon at bounding box center [1067, 32] width 30 height 30
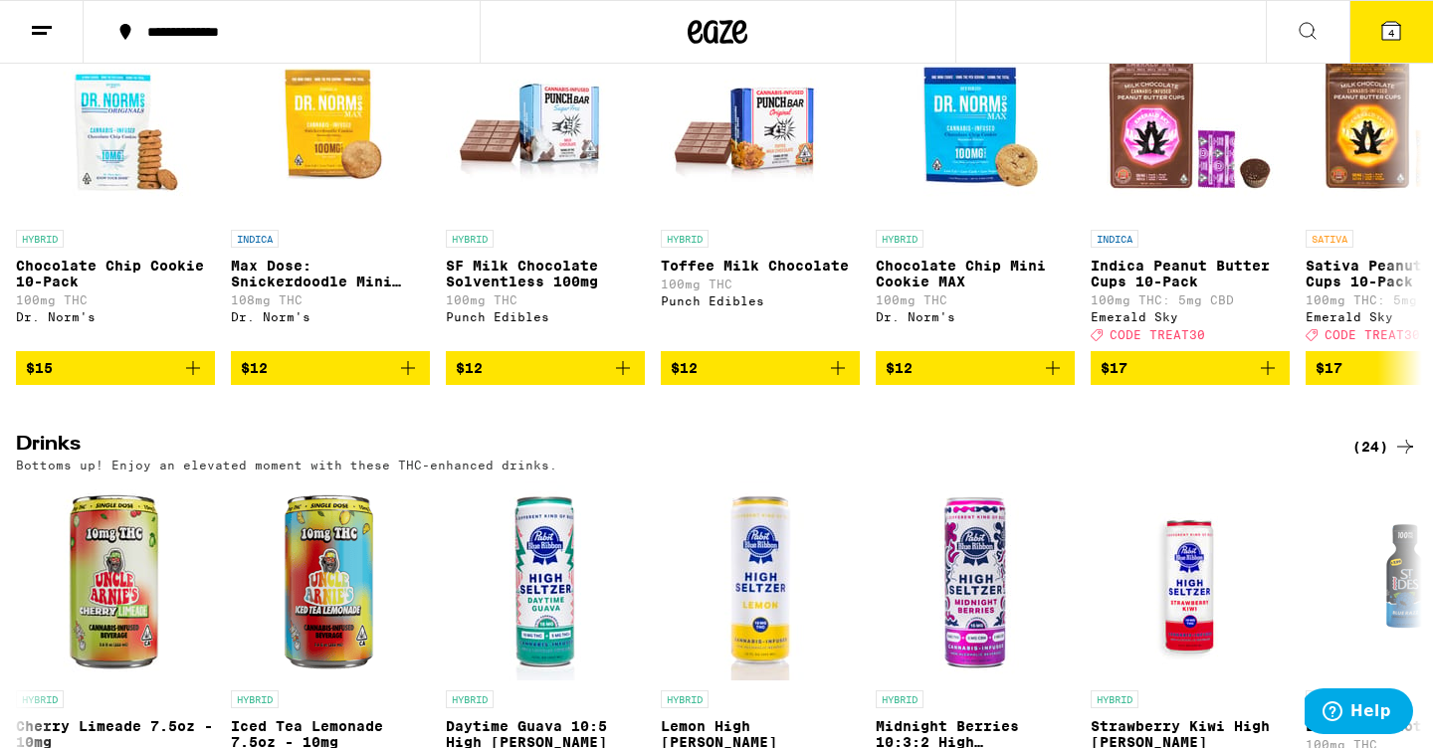
scroll to position [7114, 0]
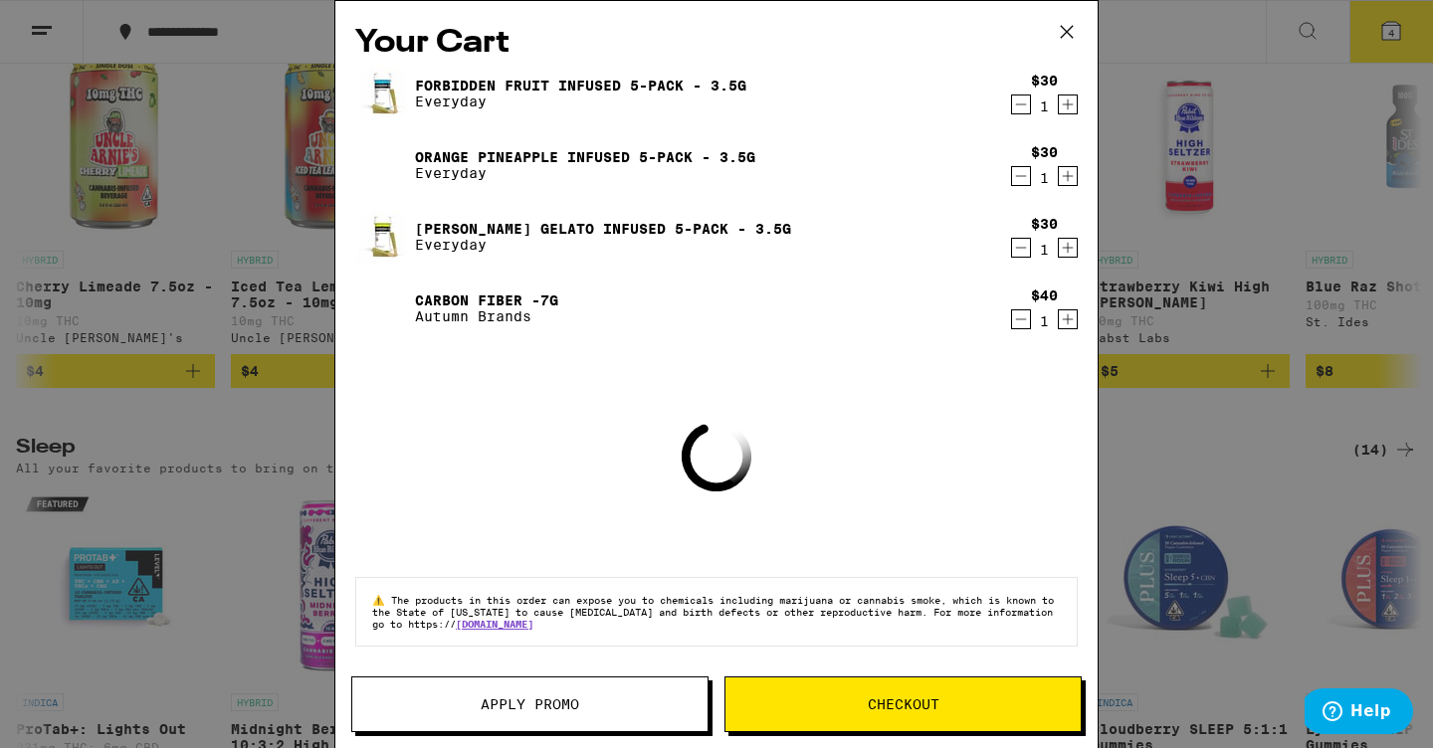
scroll to position [6145, 0]
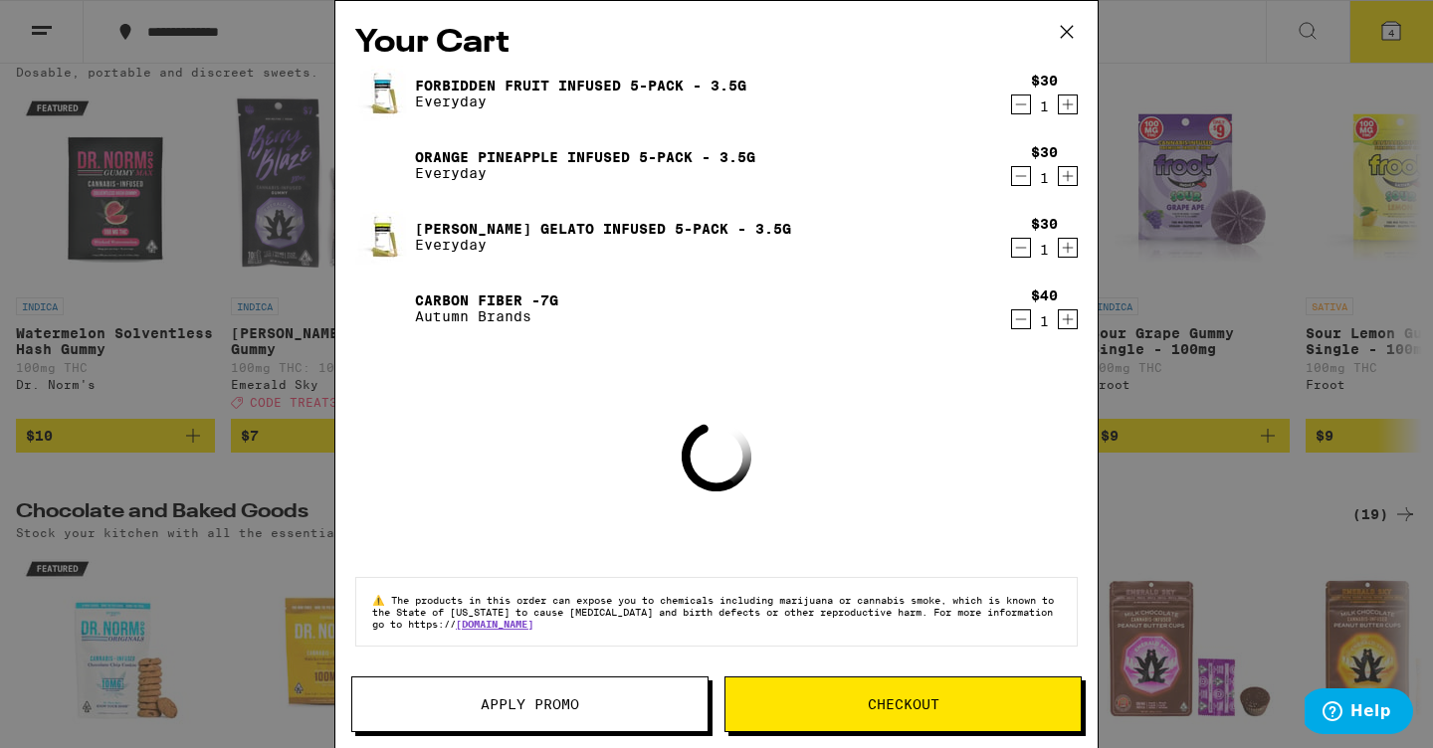
click at [1063, 31] on icon at bounding box center [1067, 32] width 30 height 30
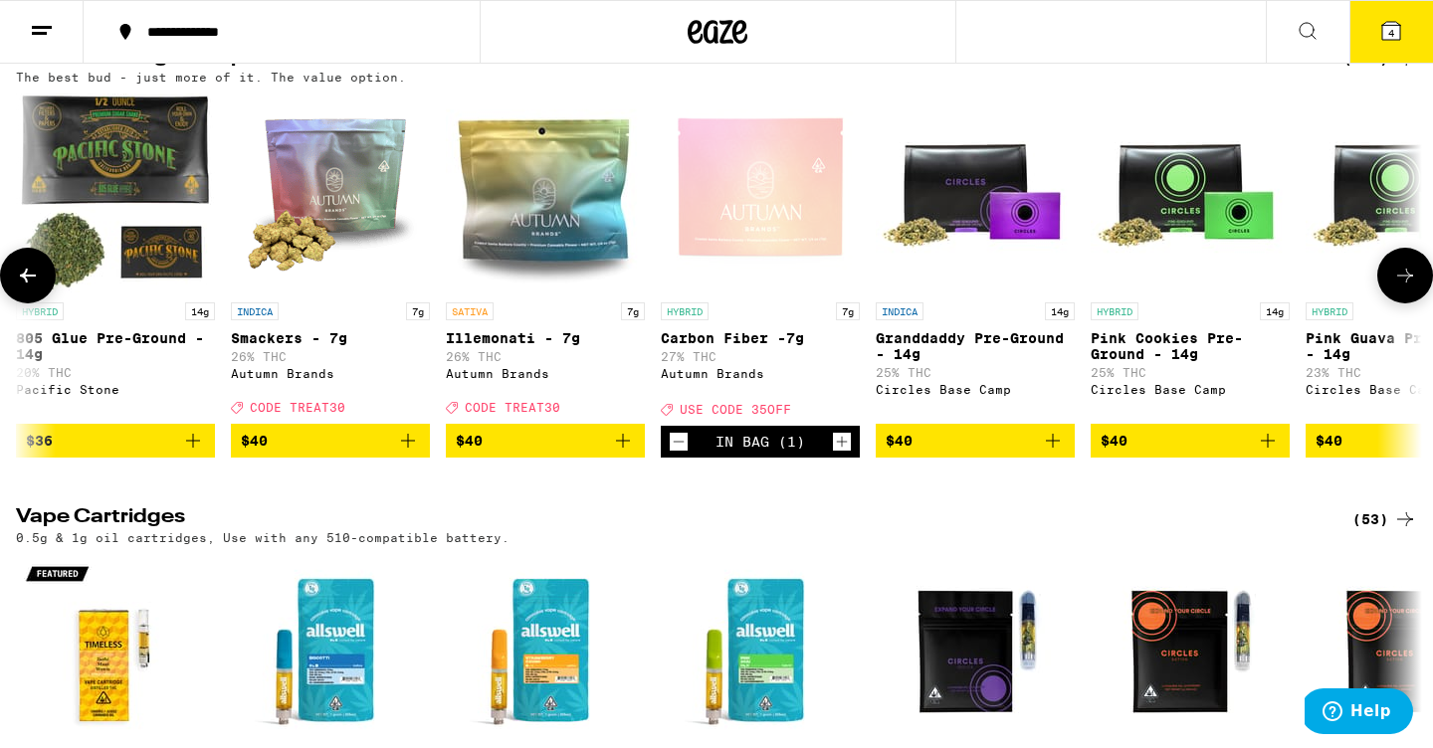
scroll to position [0, 3318]
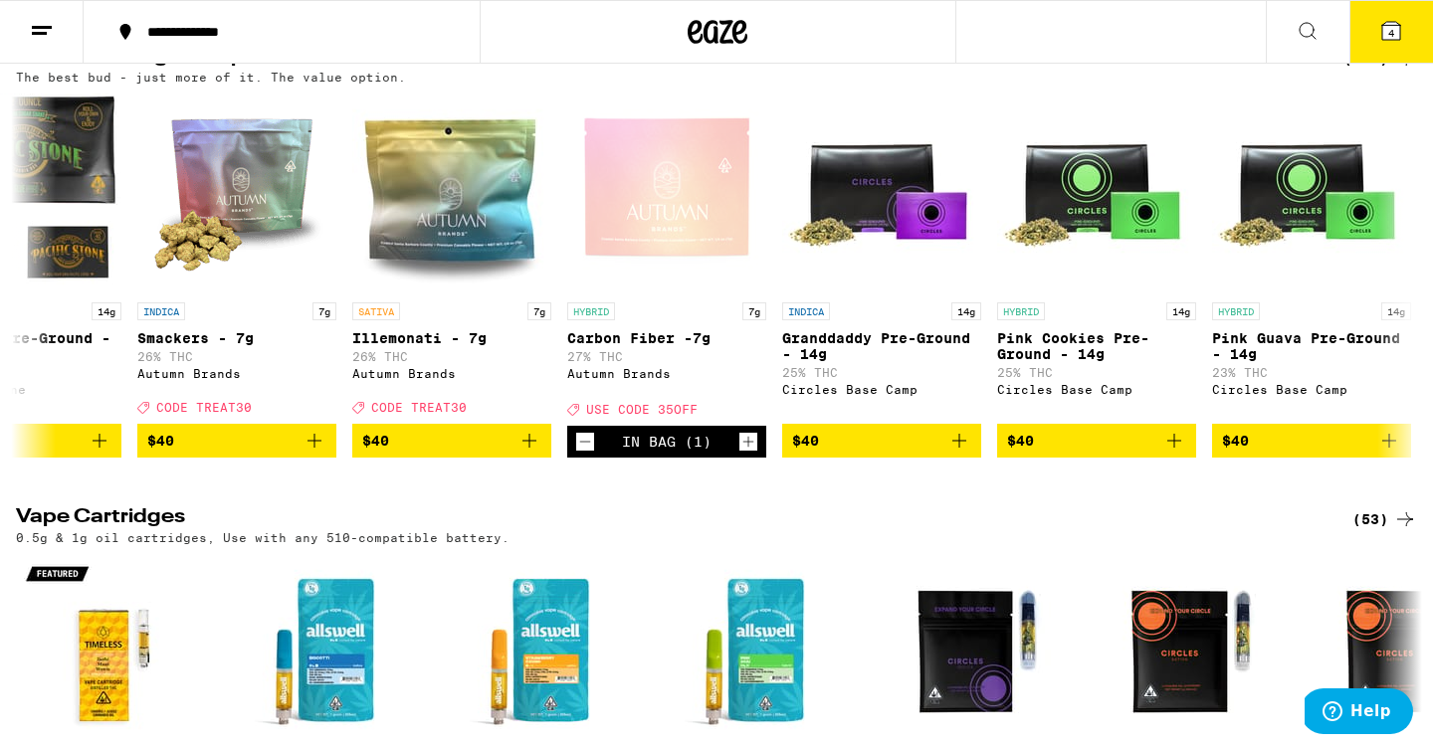
click at [1383, 43] on button "4" at bounding box center [1392, 32] width 84 height 62
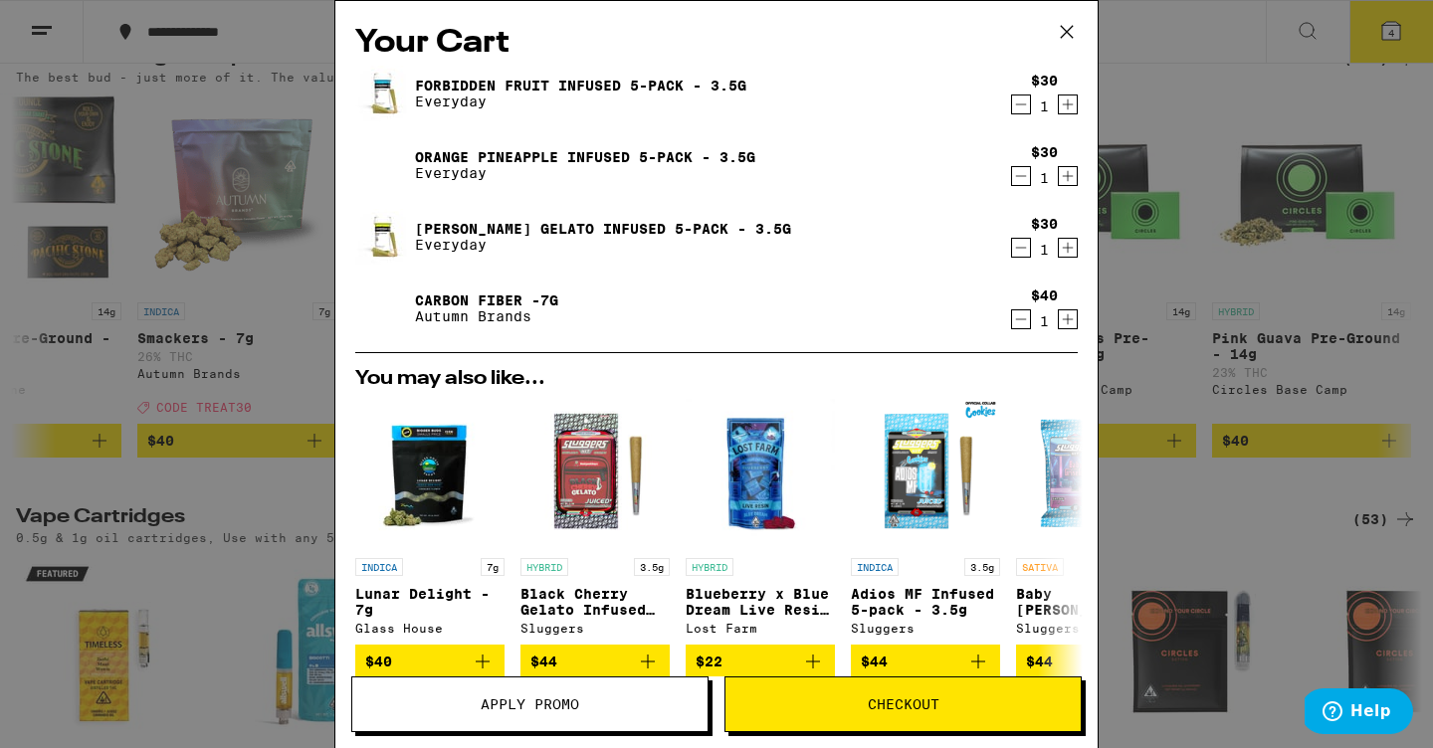
click at [519, 712] on span "Apply Promo" at bounding box center [530, 705] width 99 height 14
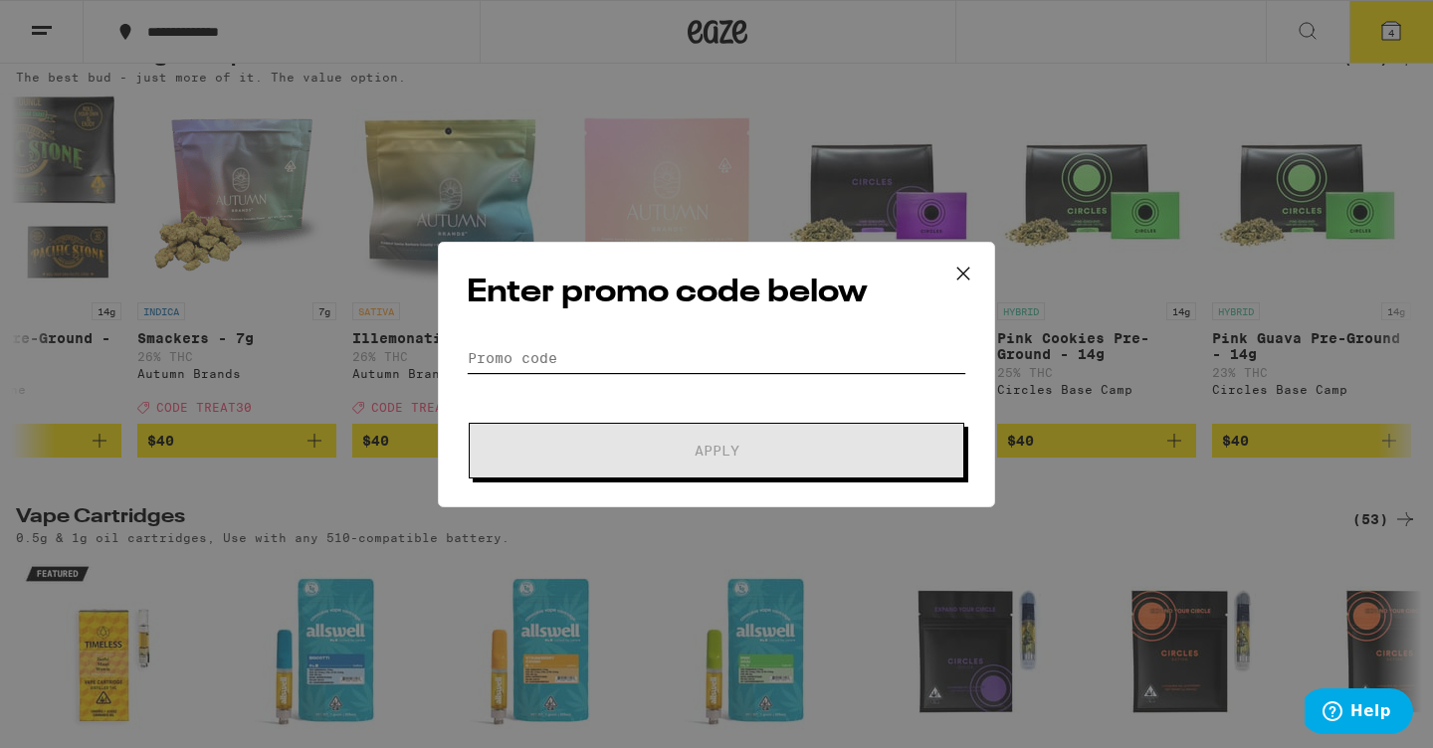
click at [611, 356] on input "Promo Code" at bounding box center [717, 358] width 500 height 30
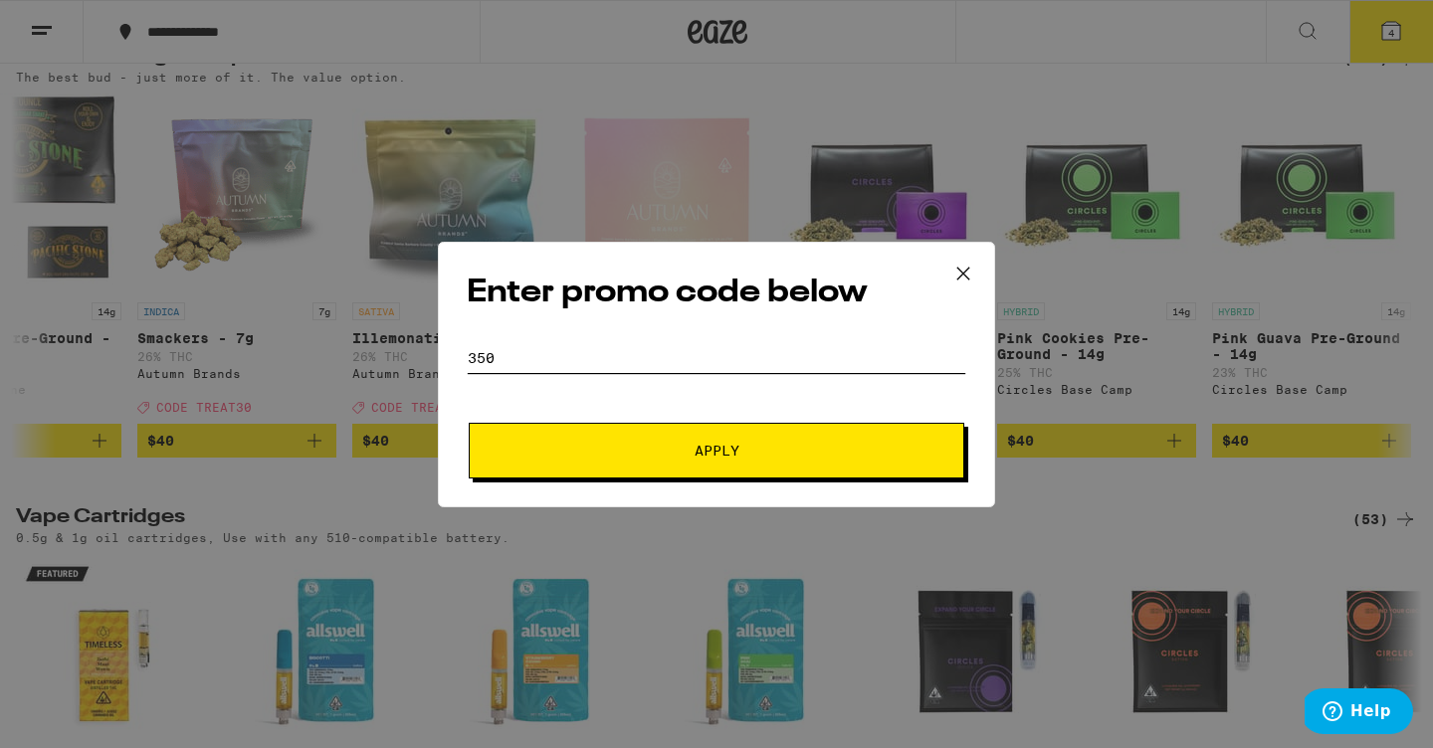
click at [717, 450] on button "Apply" at bounding box center [717, 451] width 496 height 56
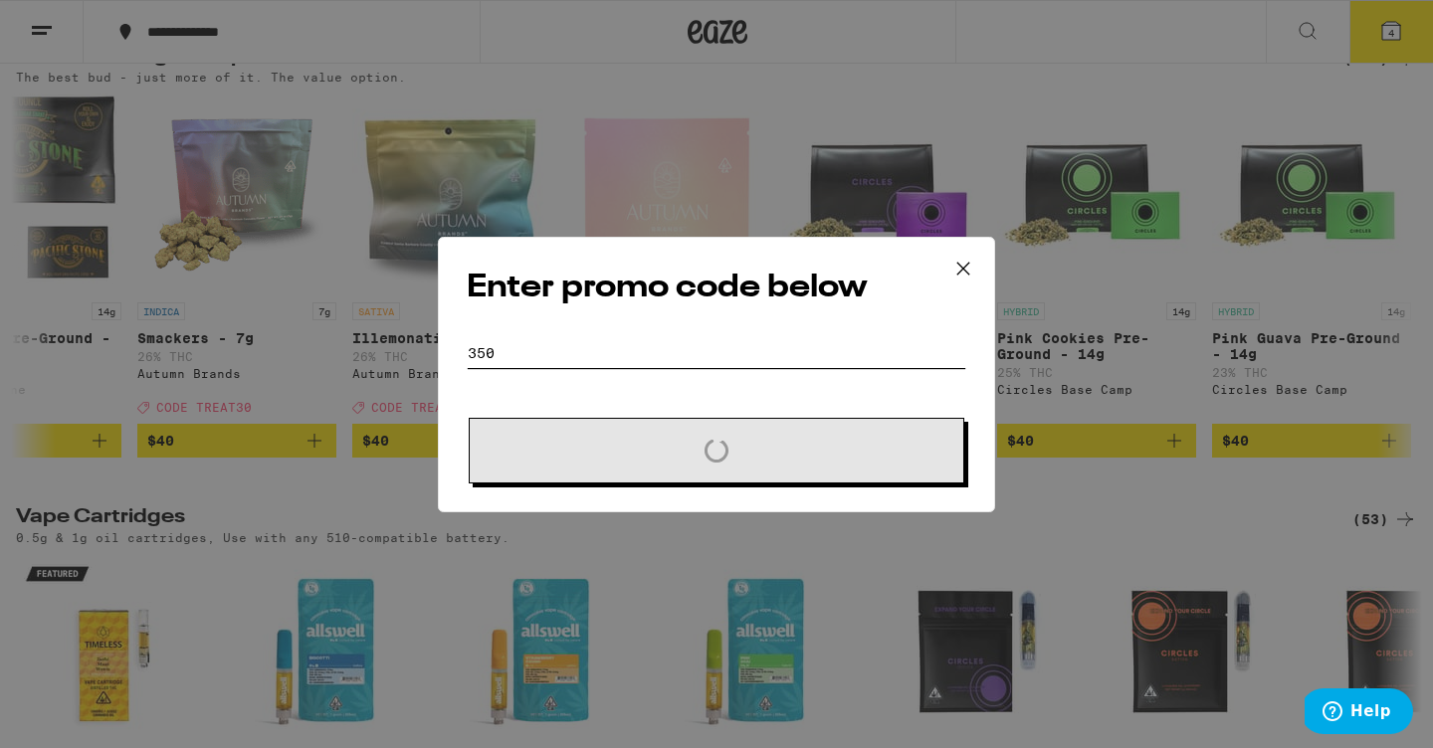
click at [717, 461] on button "Loading" at bounding box center [717, 451] width 496 height 66
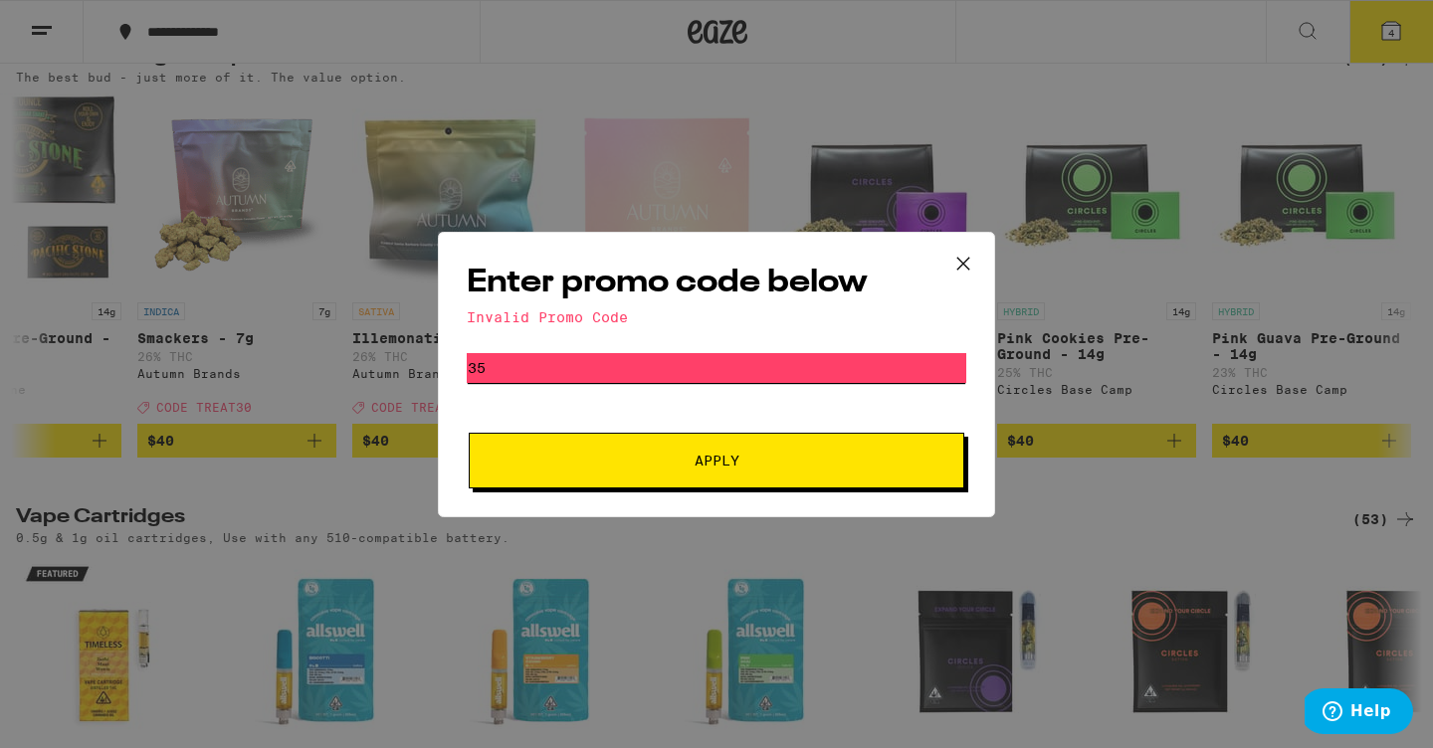
type input "3"
type input "350FF"
click at [738, 466] on span "Apply" at bounding box center [717, 461] width 45 height 14
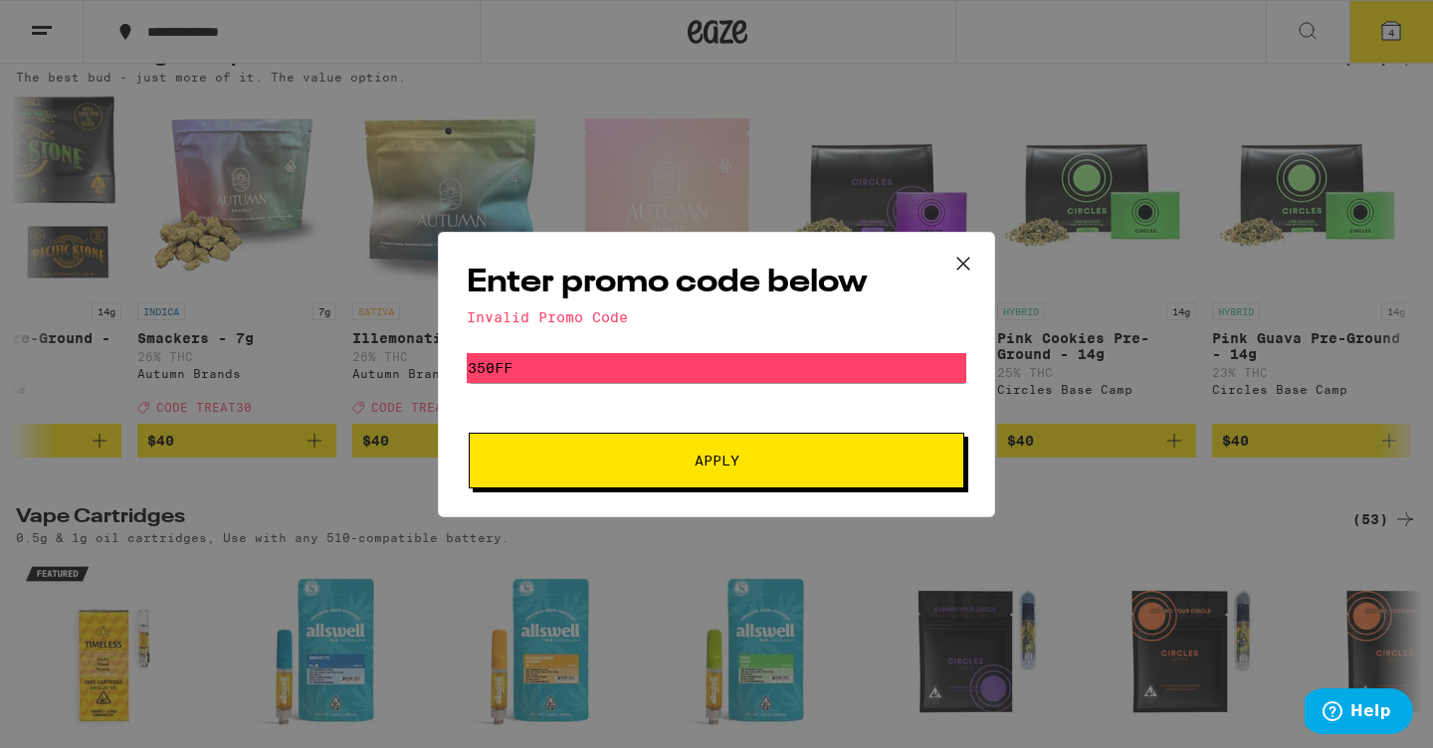
click at [954, 266] on icon at bounding box center [964, 264] width 30 height 30
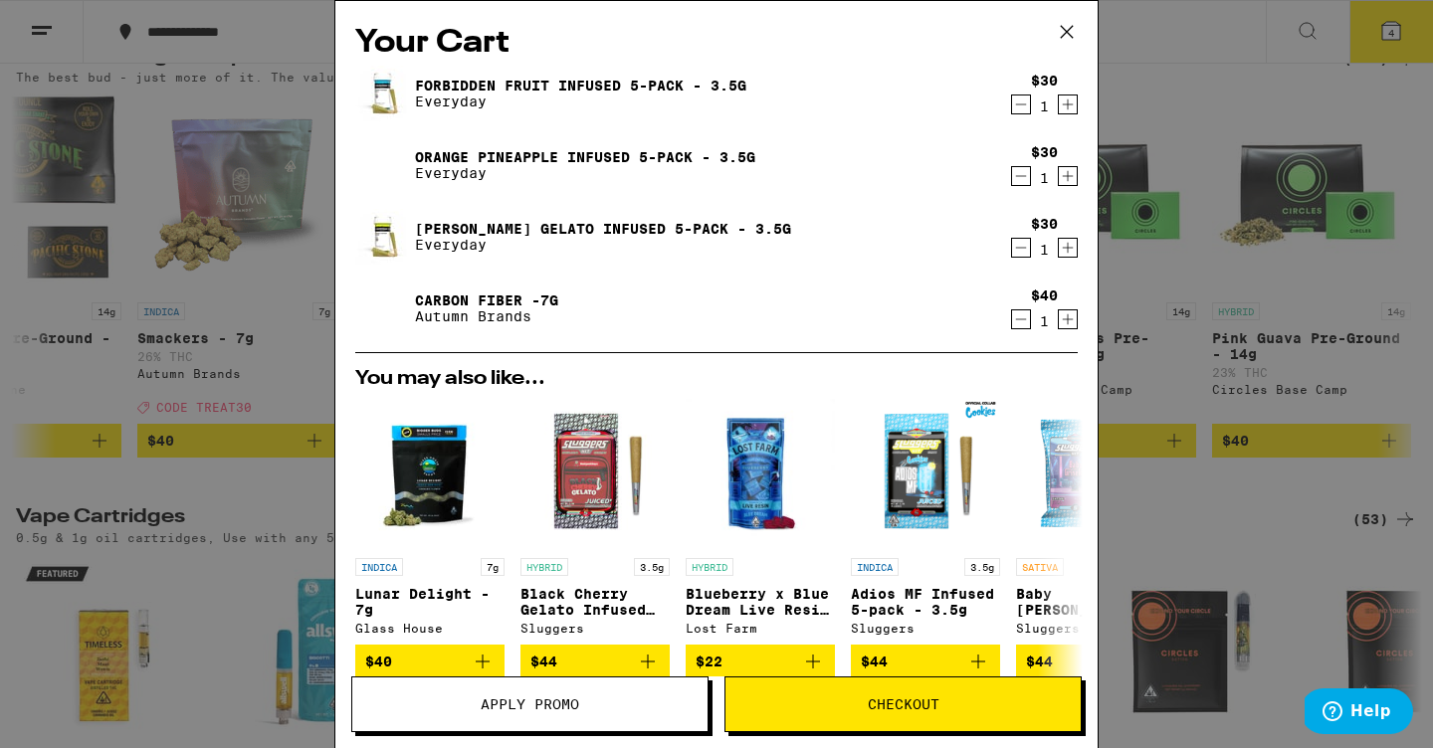
click at [936, 716] on button "Checkout" at bounding box center [903, 705] width 357 height 56
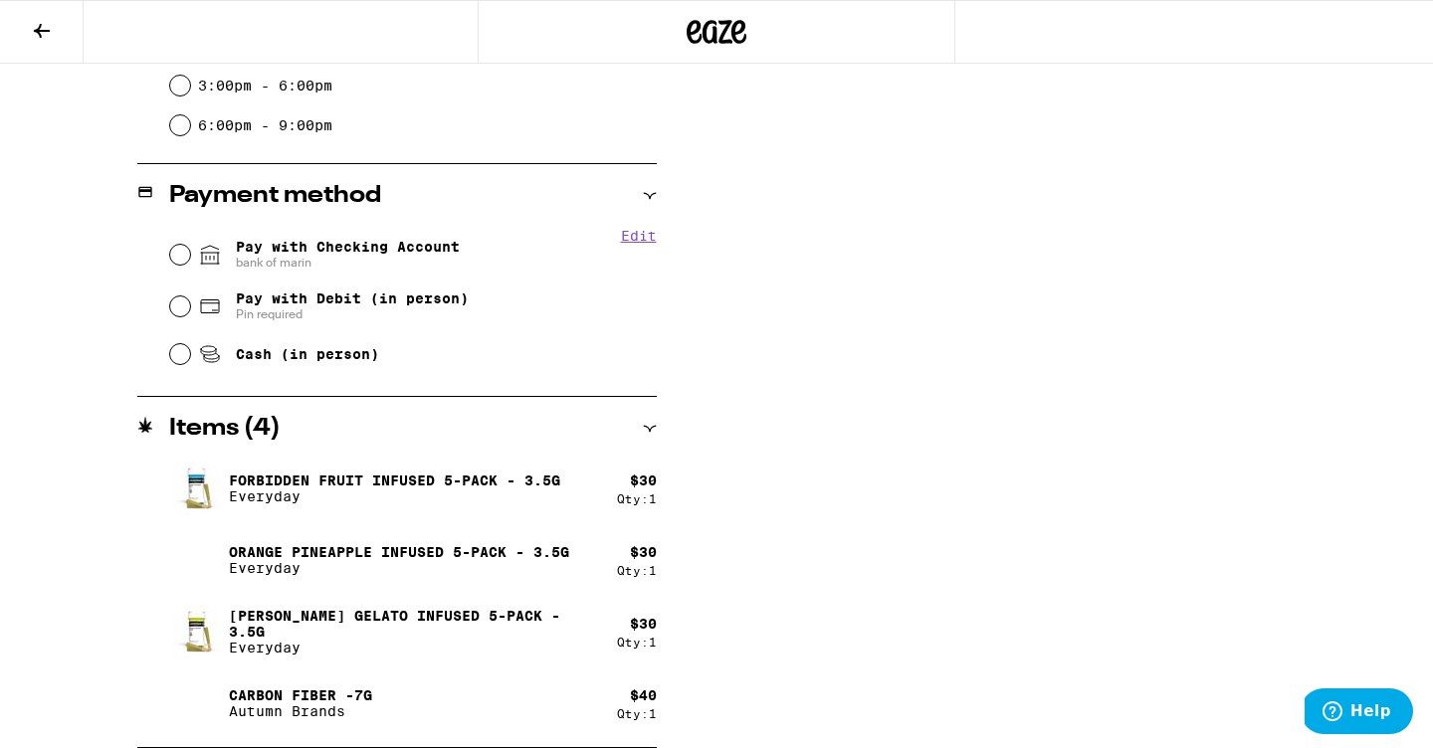
scroll to position [693, 0]
click at [184, 266] on div "Pay with Checking Account bank of marin" at bounding box center [413, 255] width 487 height 52
click at [182, 264] on input "Pay with Checking Account bank of marin" at bounding box center [180, 255] width 20 height 20
radio input "true"
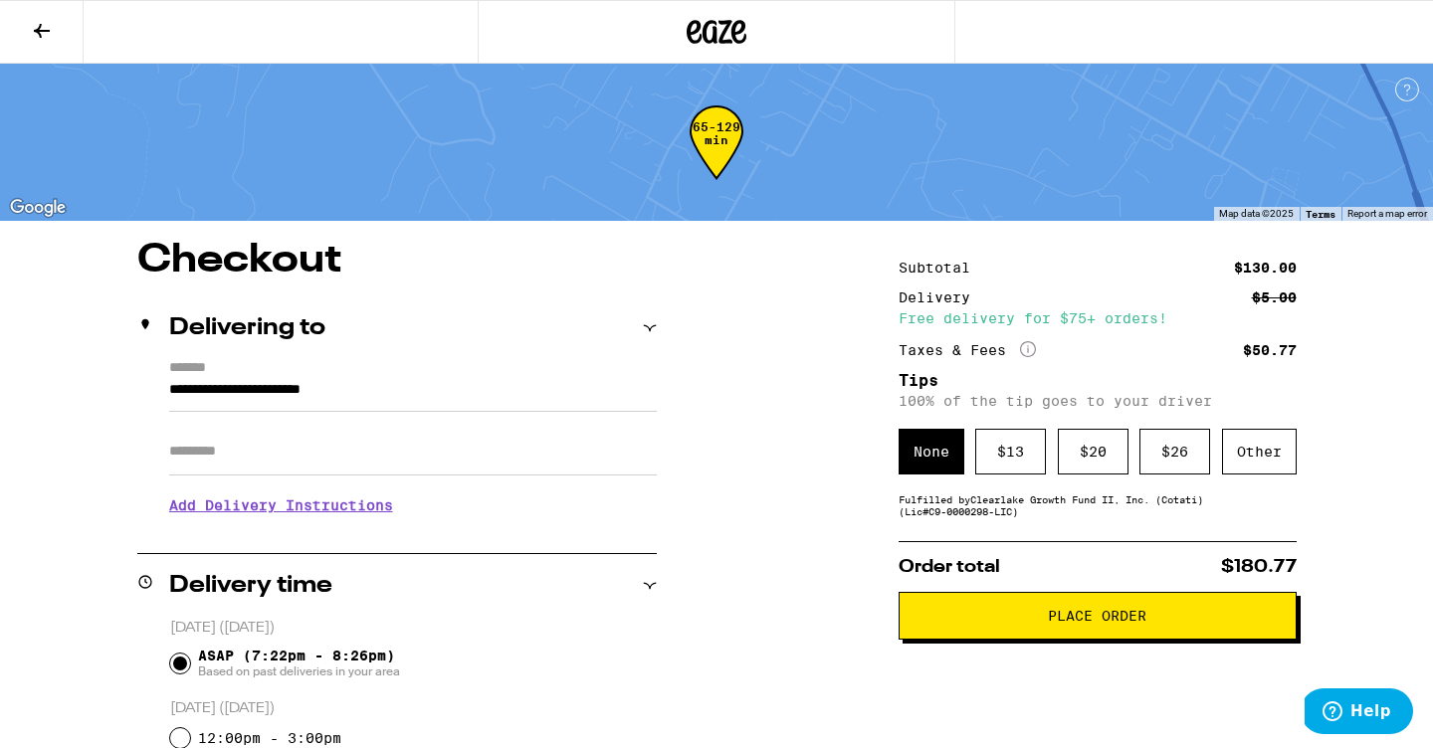
scroll to position [0, 0]
click at [1254, 461] on div "Other" at bounding box center [1259, 452] width 75 height 46
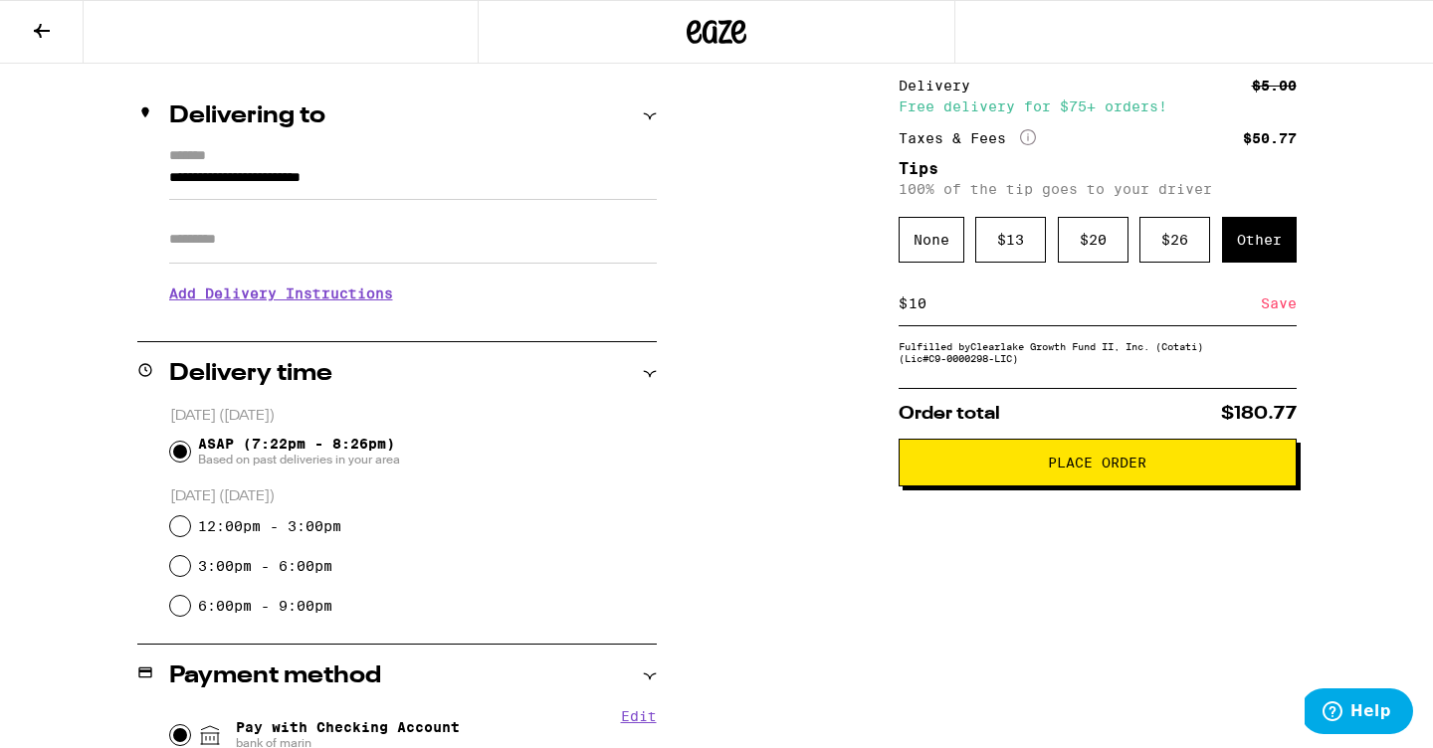
scroll to position [151, 0]
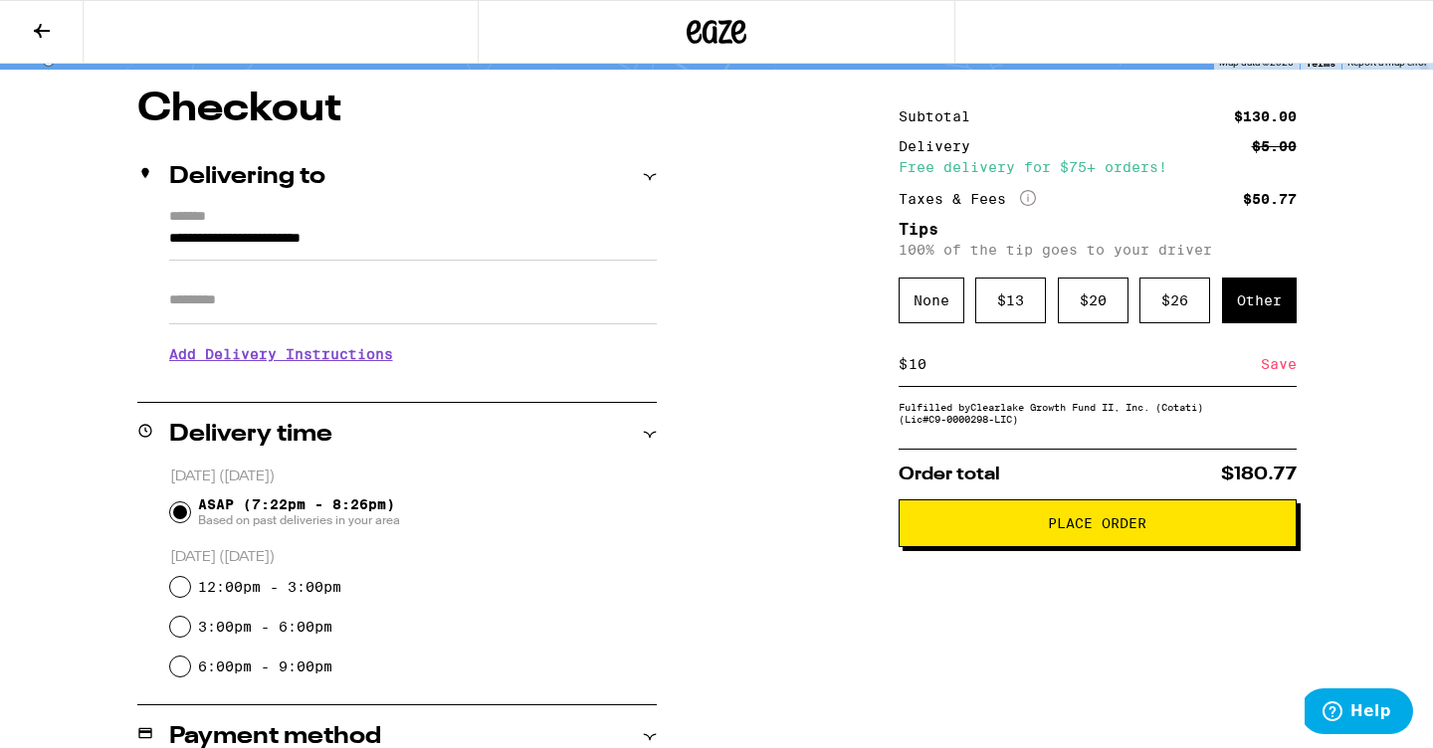
type input "10"
click at [992, 531] on span "Place Order" at bounding box center [1098, 524] width 364 height 14
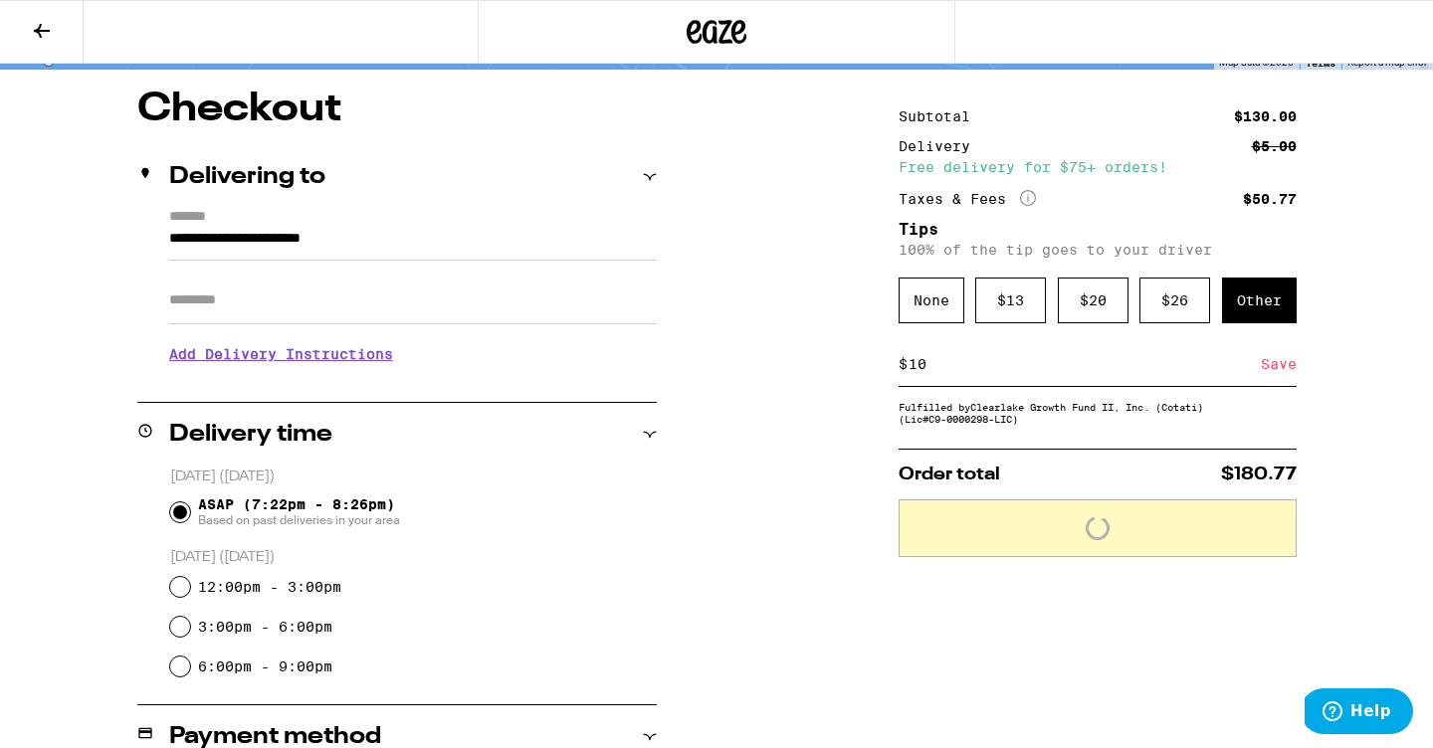
click at [1269, 373] on div "Save" at bounding box center [1279, 364] width 36 height 44
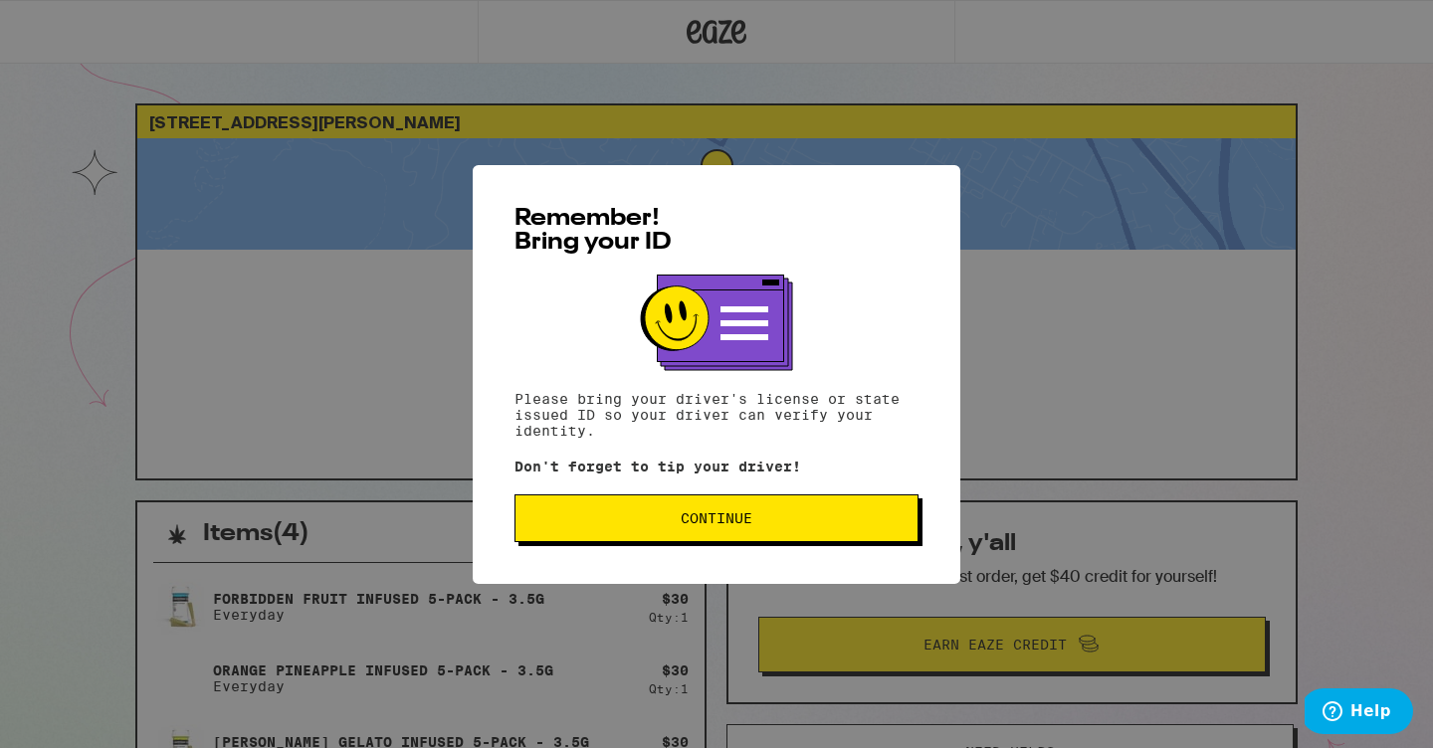
click at [822, 521] on span "Continue" at bounding box center [717, 519] width 370 height 14
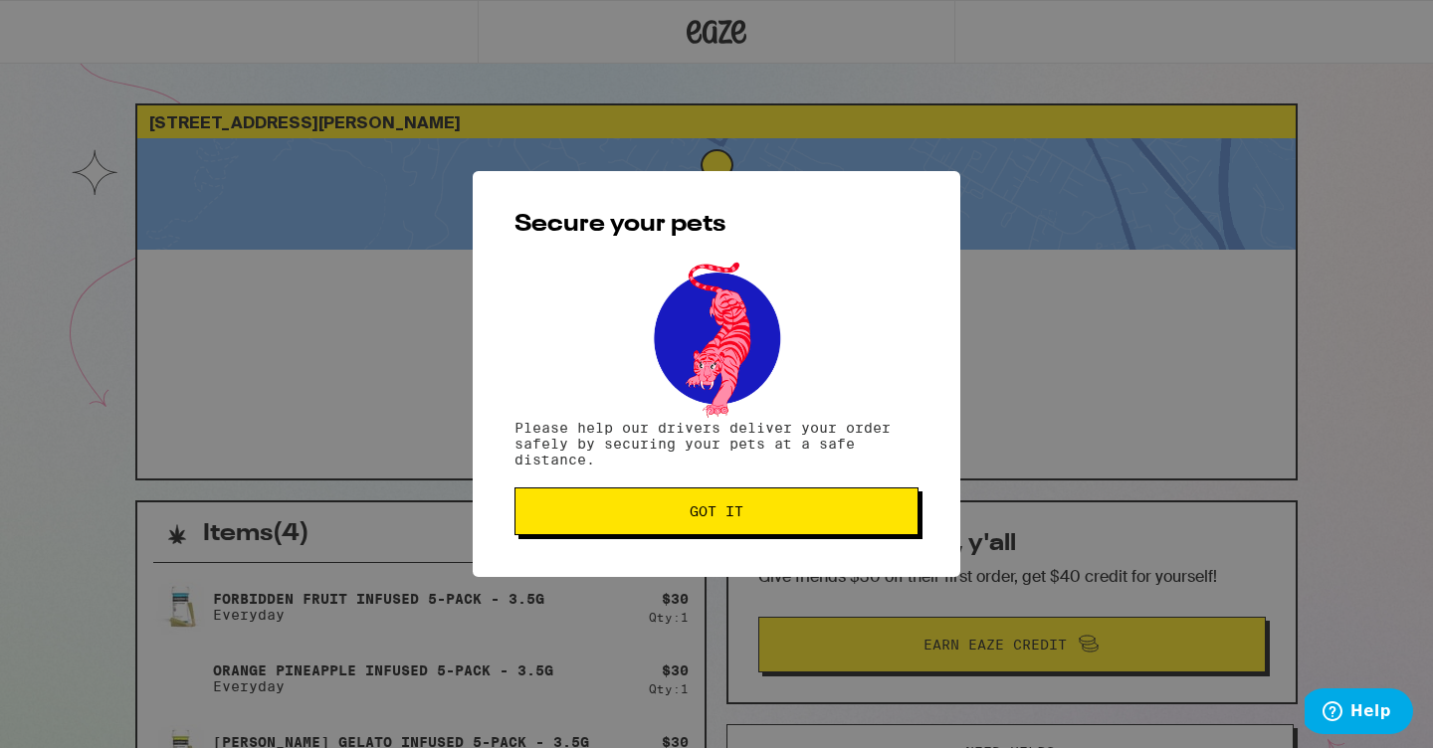
click at [576, 523] on button "Got it" at bounding box center [717, 512] width 404 height 48
